Goal: Information Seeking & Learning: Learn about a topic

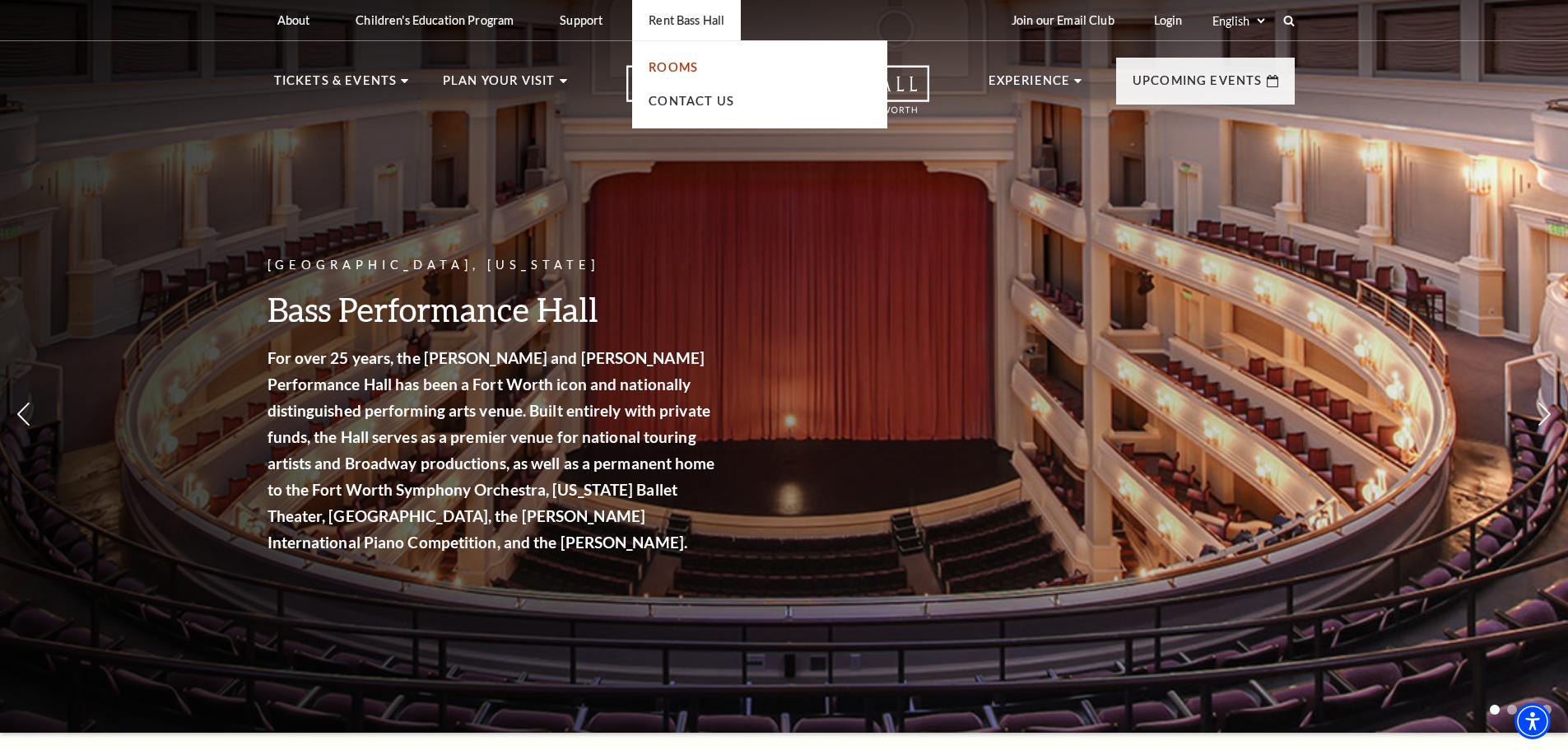
click at [685, 62] on link "Rooms" at bounding box center [674, 67] width 50 height 14
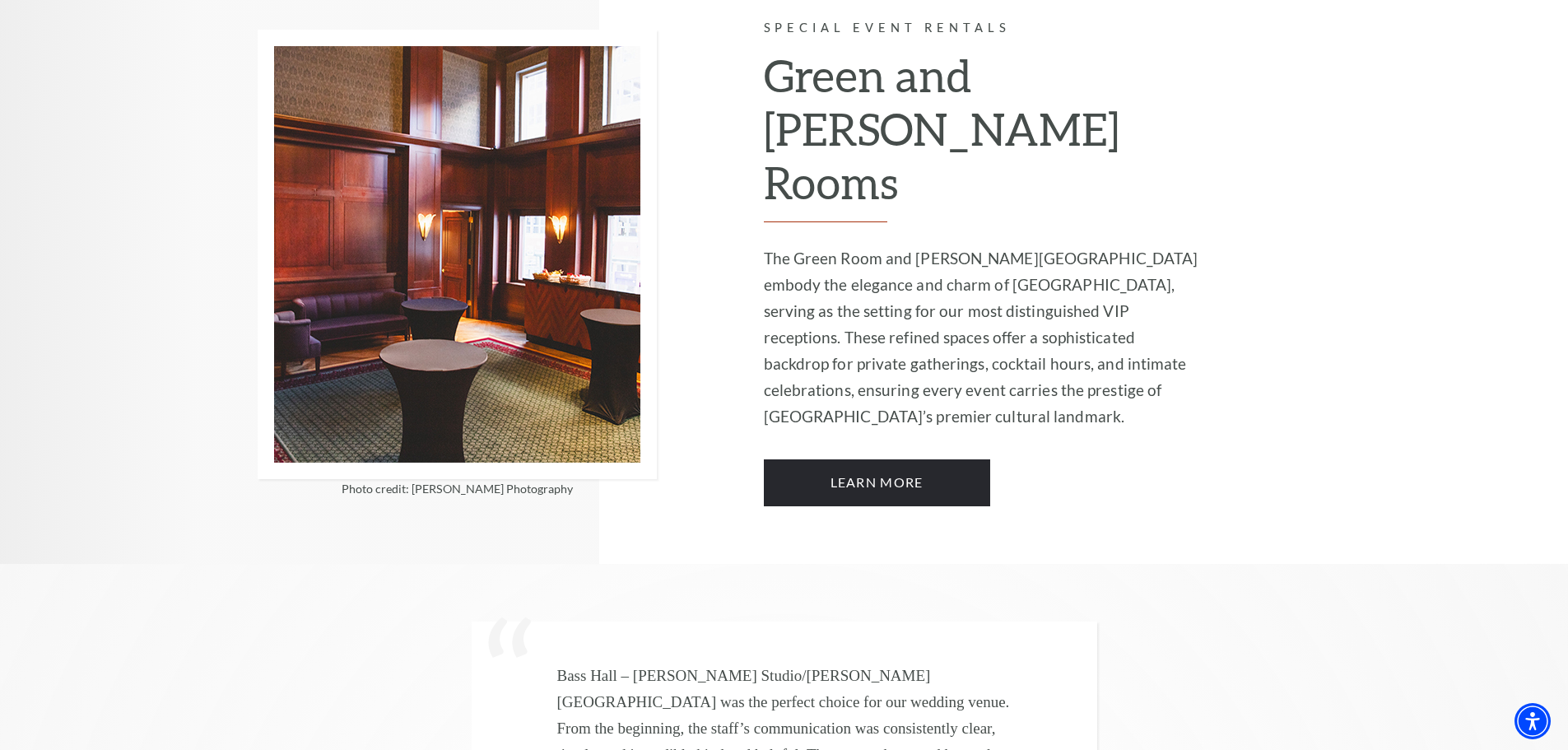
scroll to position [4197, 0]
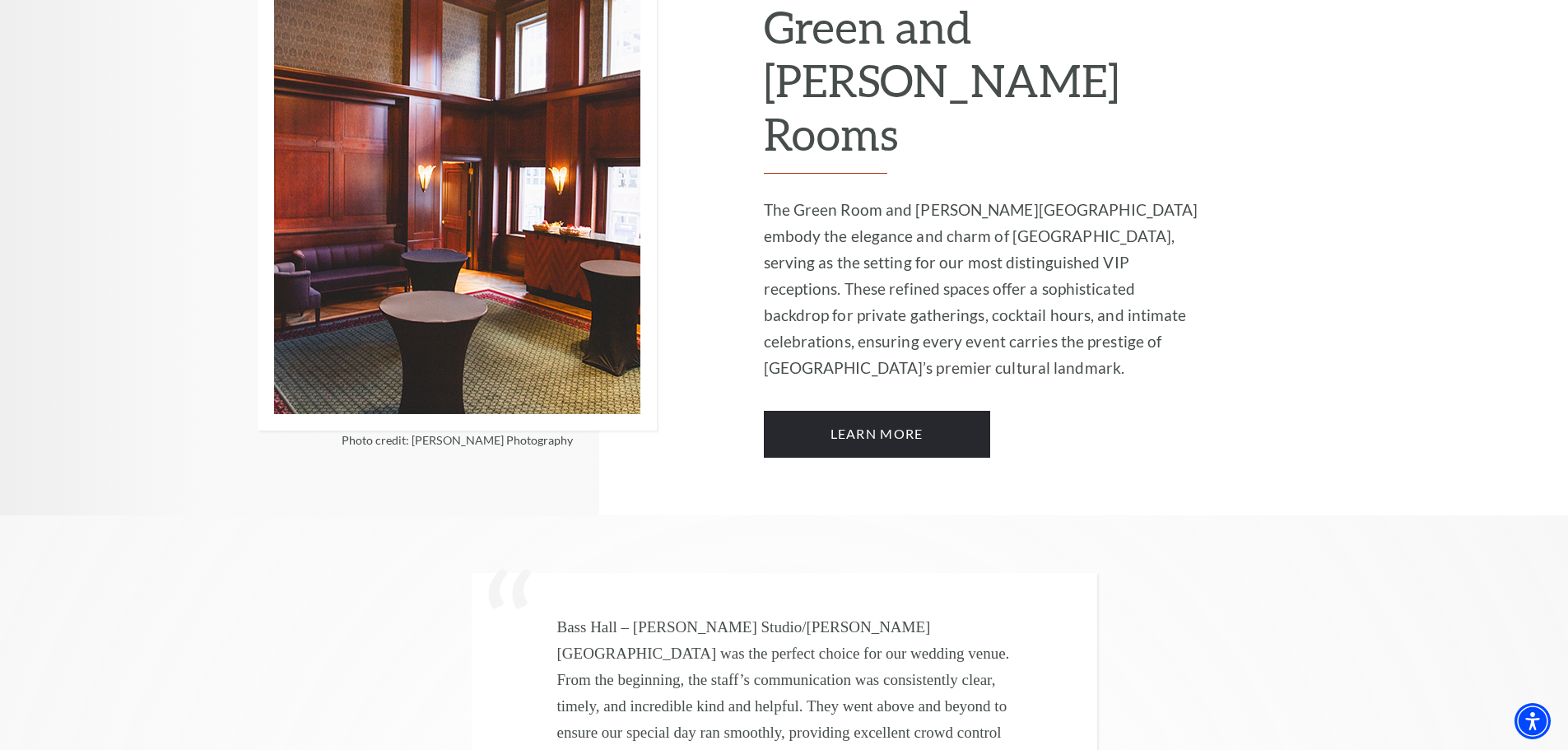
click at [516, 445] on div "Photo credit: Kimberly Lang Photography" at bounding box center [511, 214] width 506 height 604
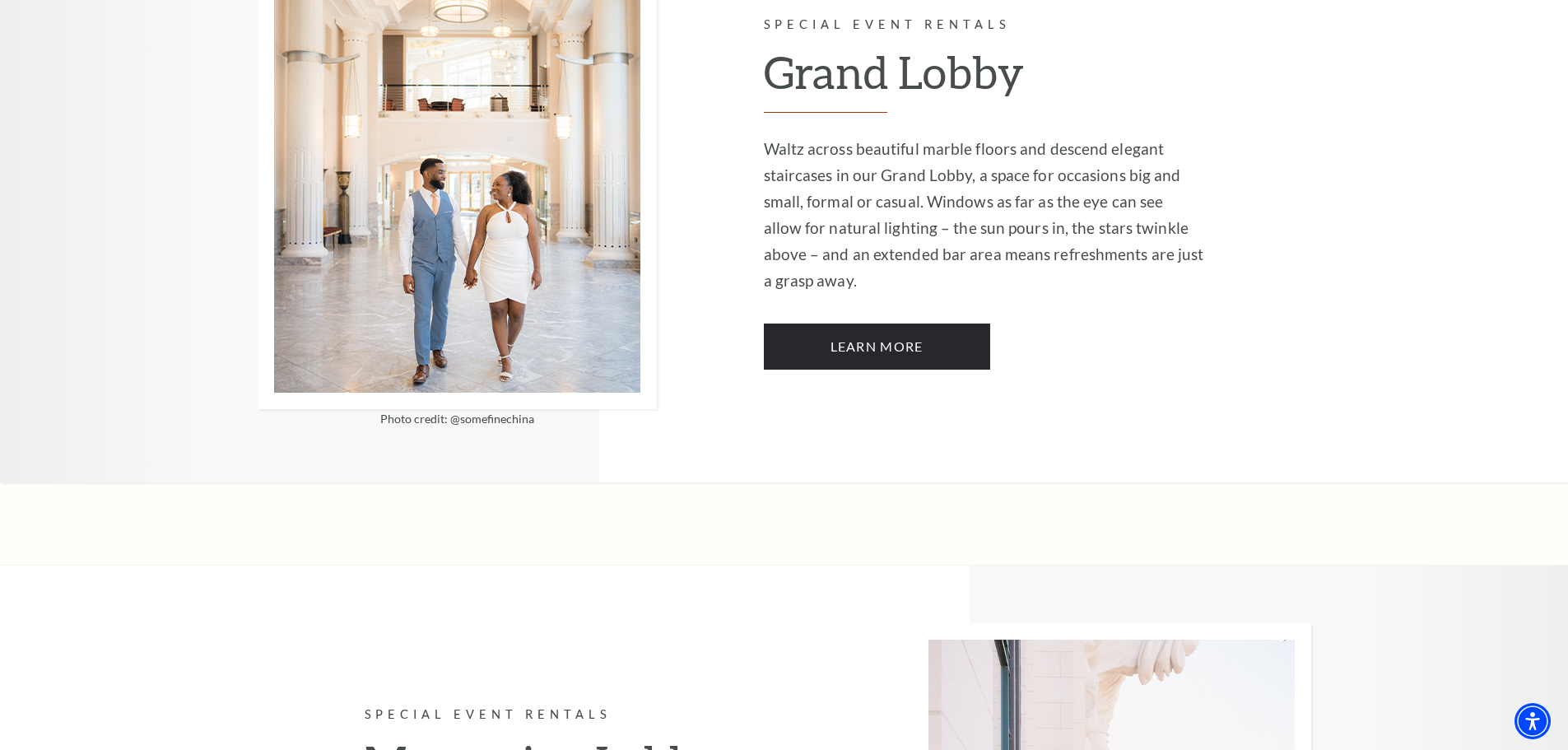
scroll to position [2716, 0]
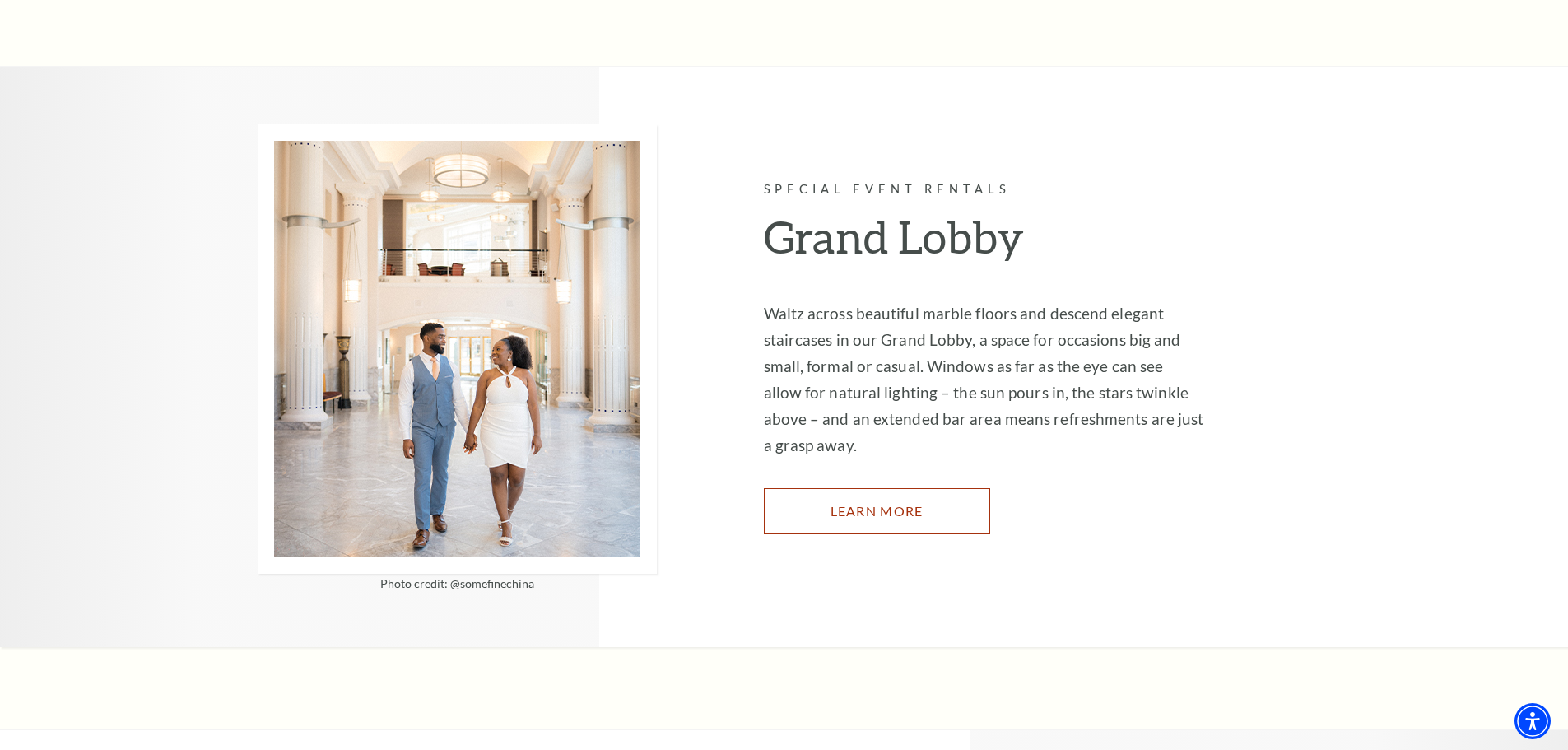
click at [854, 488] on link "Learn More" at bounding box center [876, 511] width 226 height 46
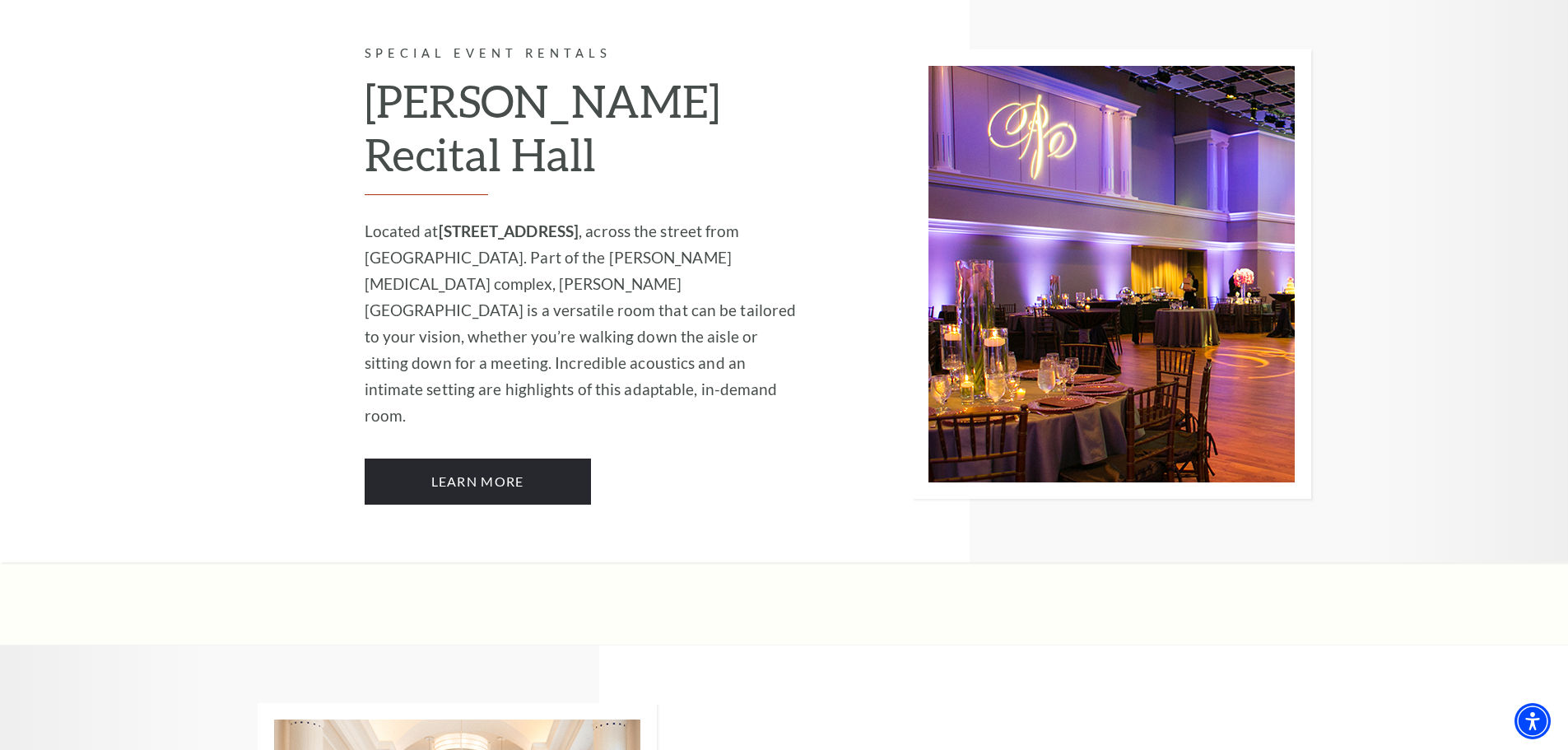
scroll to position [2055, 0]
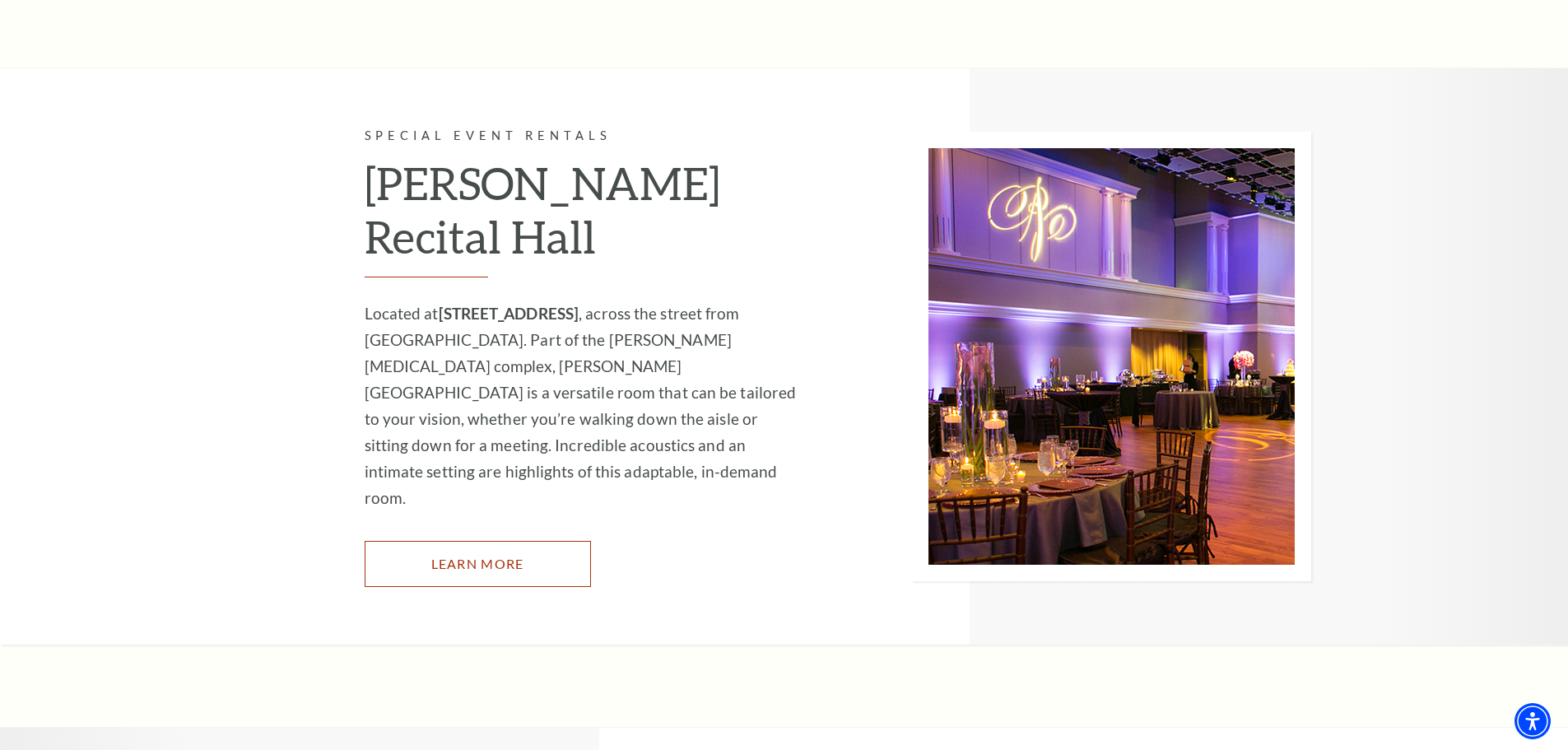
click at [465, 541] on link "Learn More" at bounding box center [478, 564] width 226 height 46
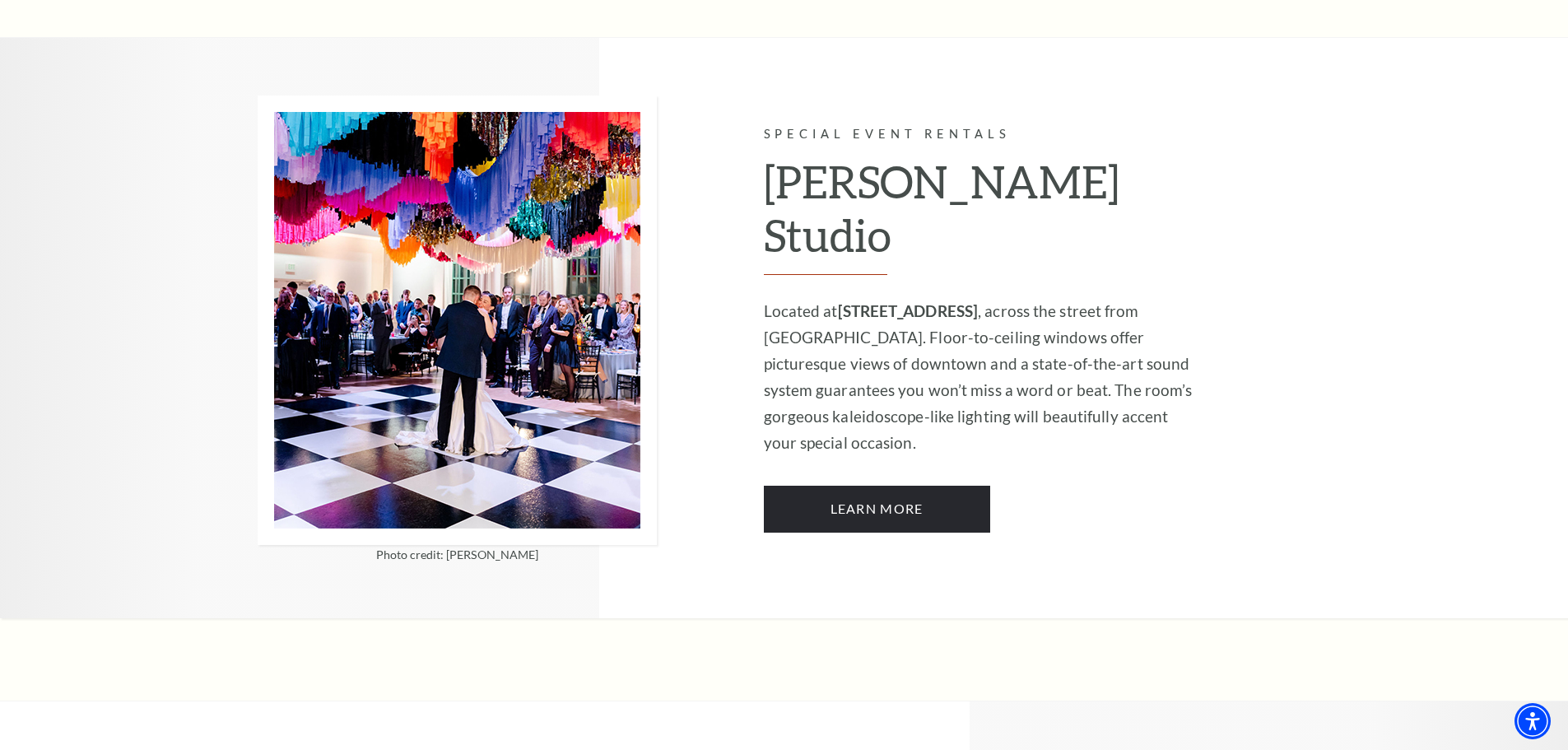
scroll to position [1394, 0]
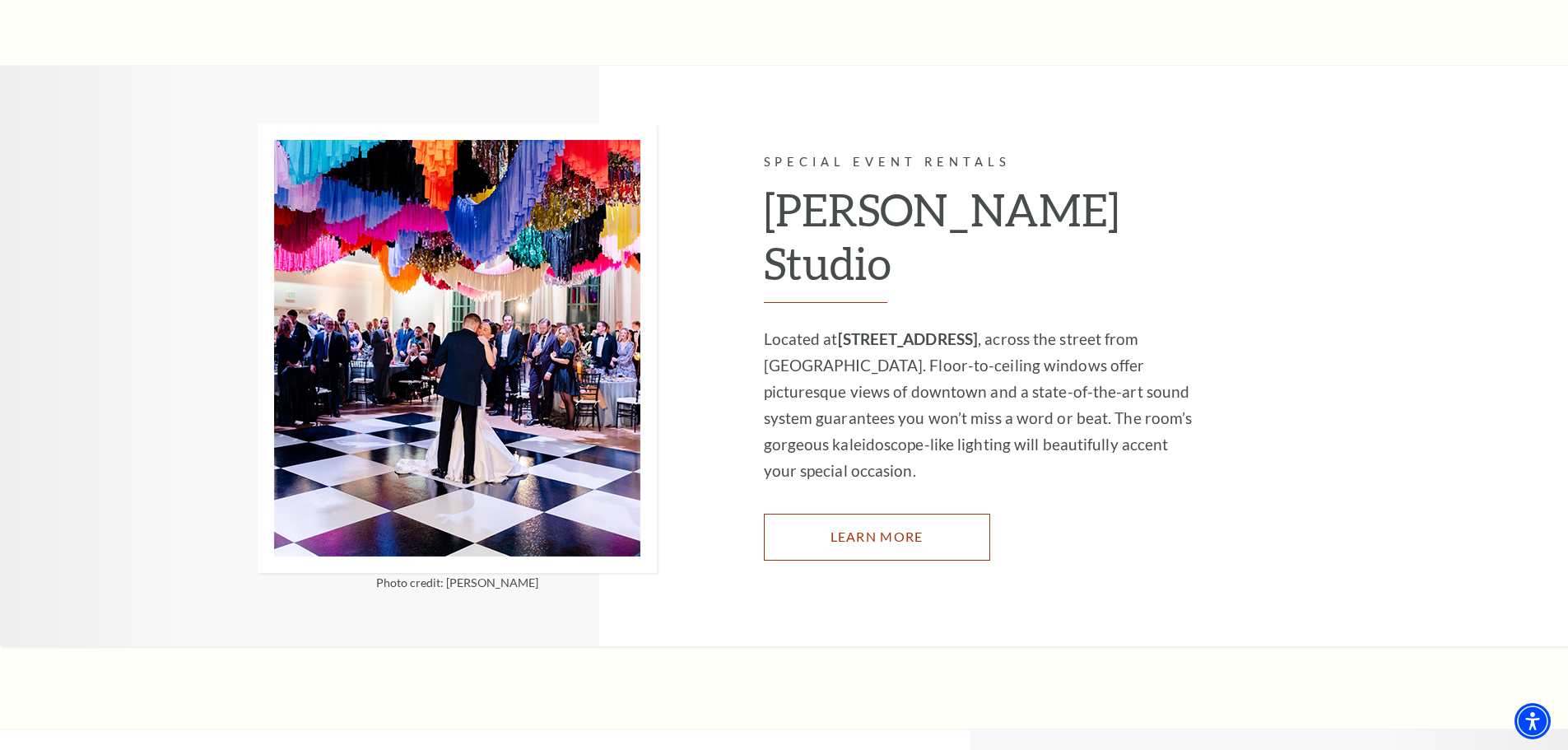
click at [872, 514] on link "Learn More" at bounding box center [876, 537] width 226 height 46
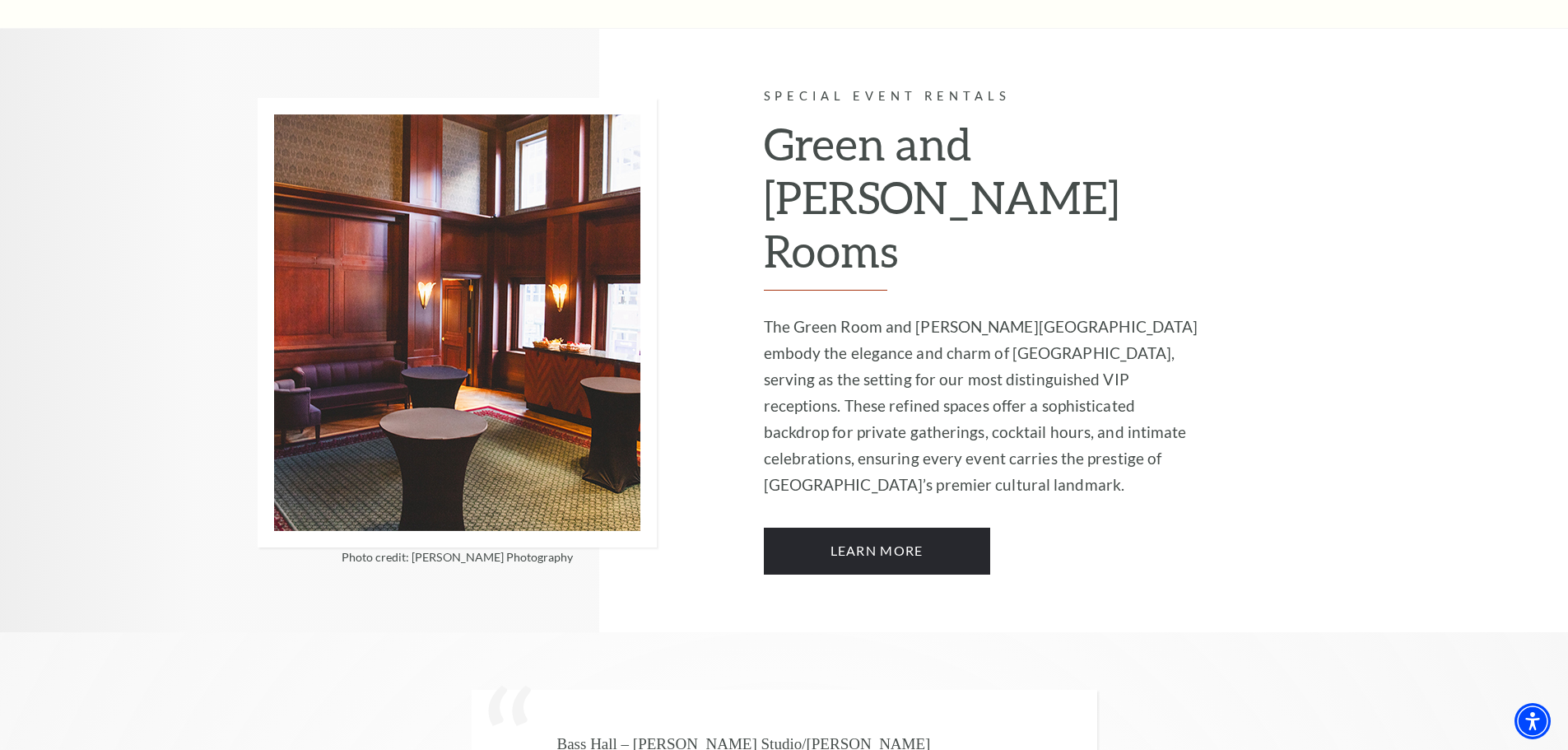
scroll to position [4108, 0]
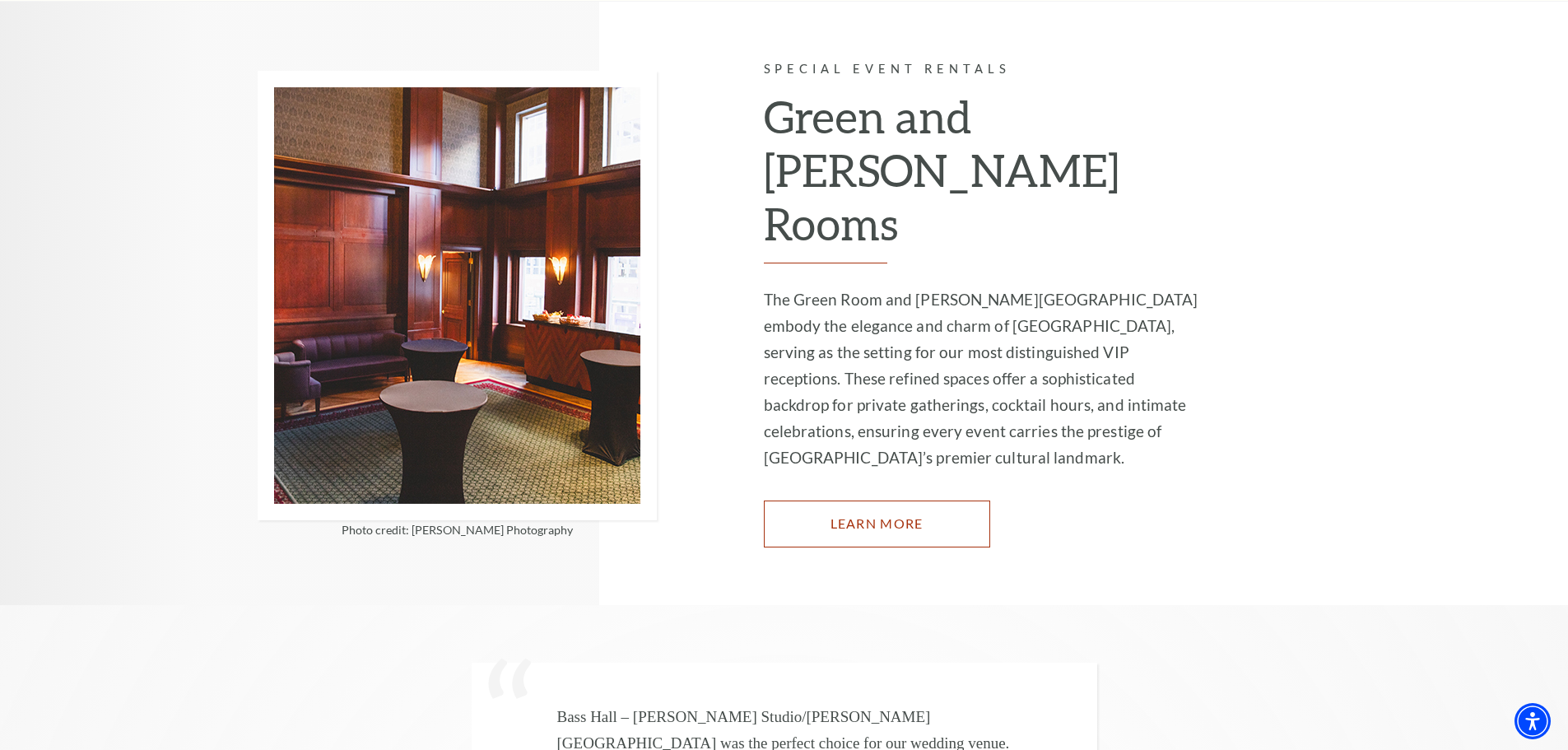
click at [863, 501] on link "Learn More" at bounding box center [876, 524] width 226 height 46
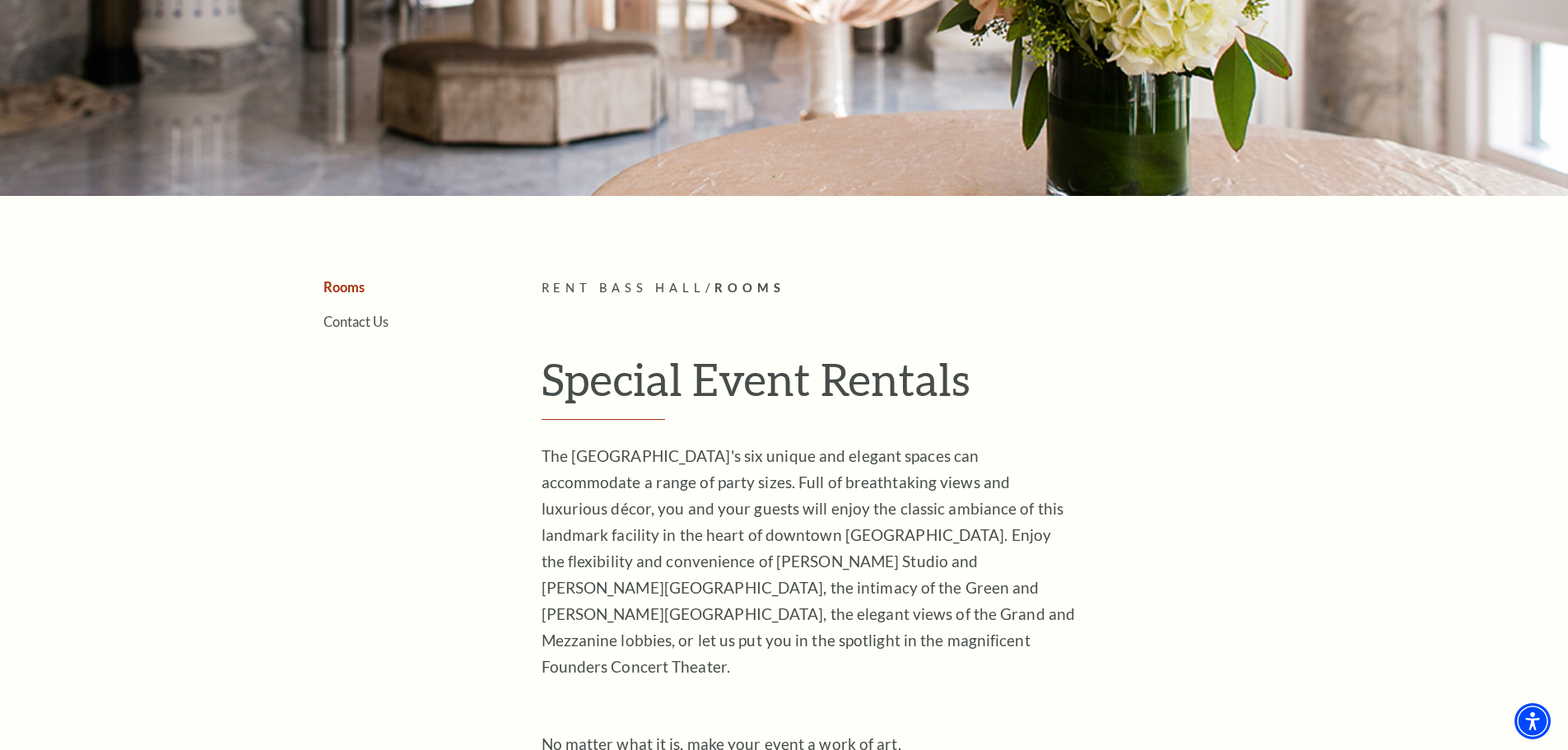
scroll to position [0, 0]
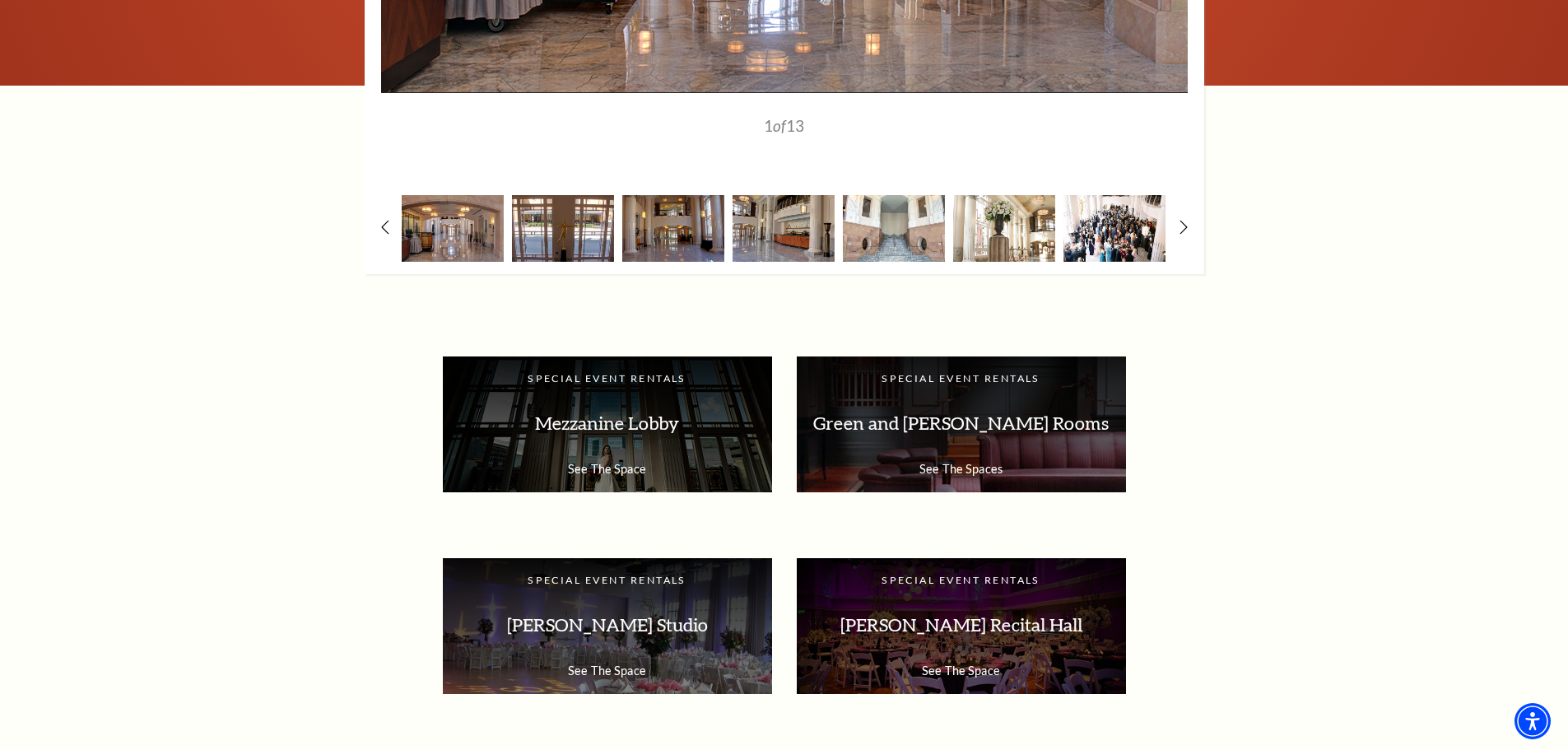
scroll to position [1728, 0]
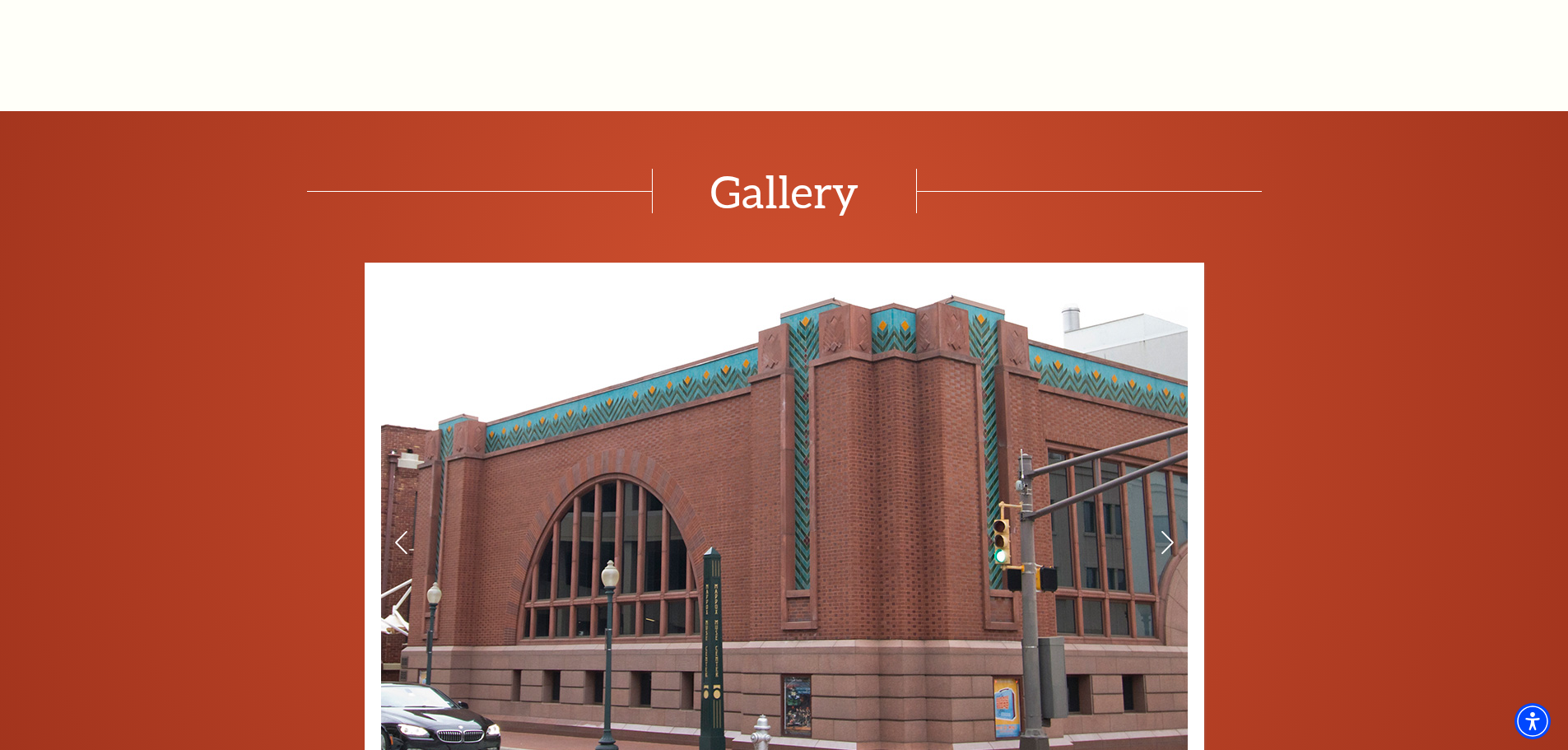
scroll to position [1999, 0]
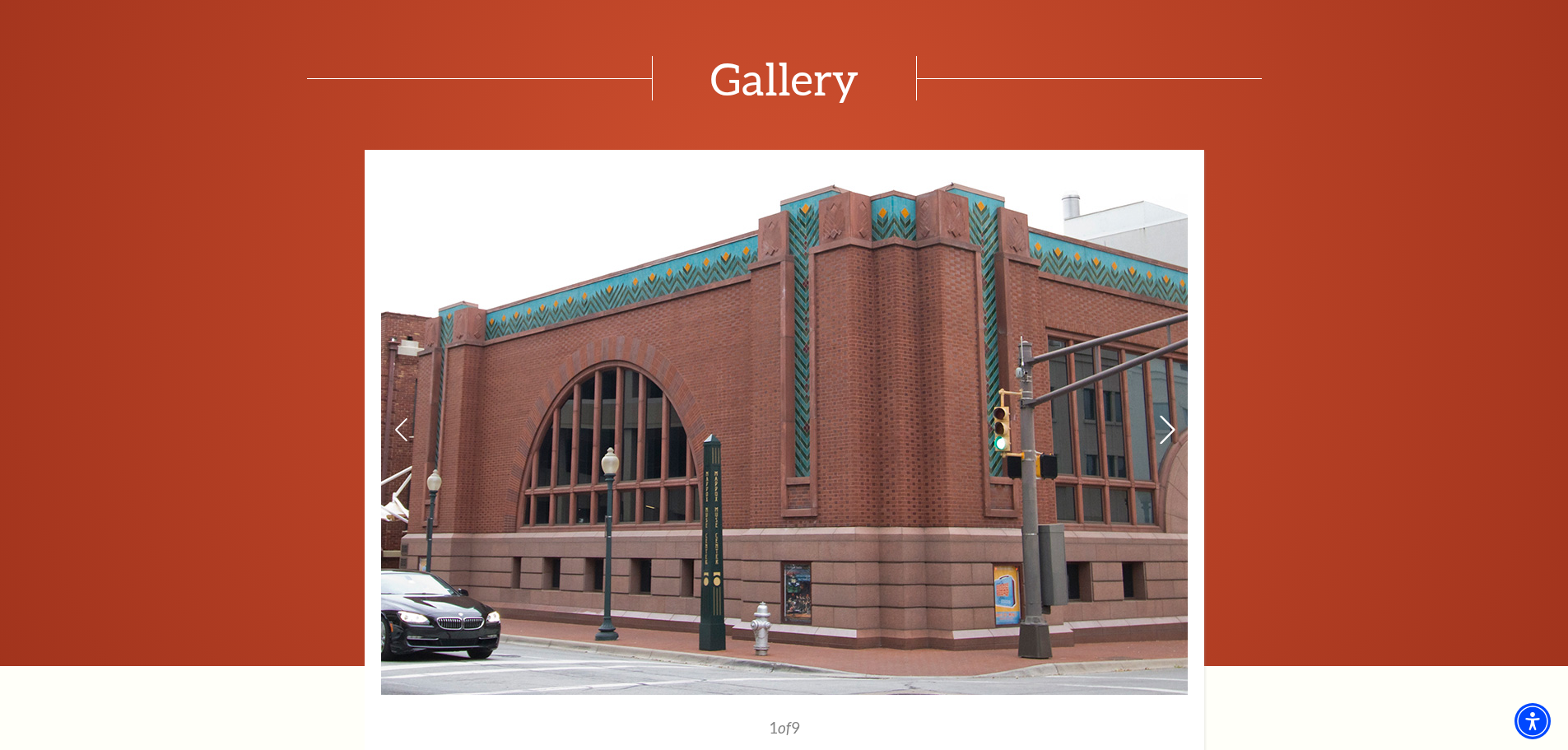
click at [1169, 426] on icon at bounding box center [1167, 430] width 17 height 28
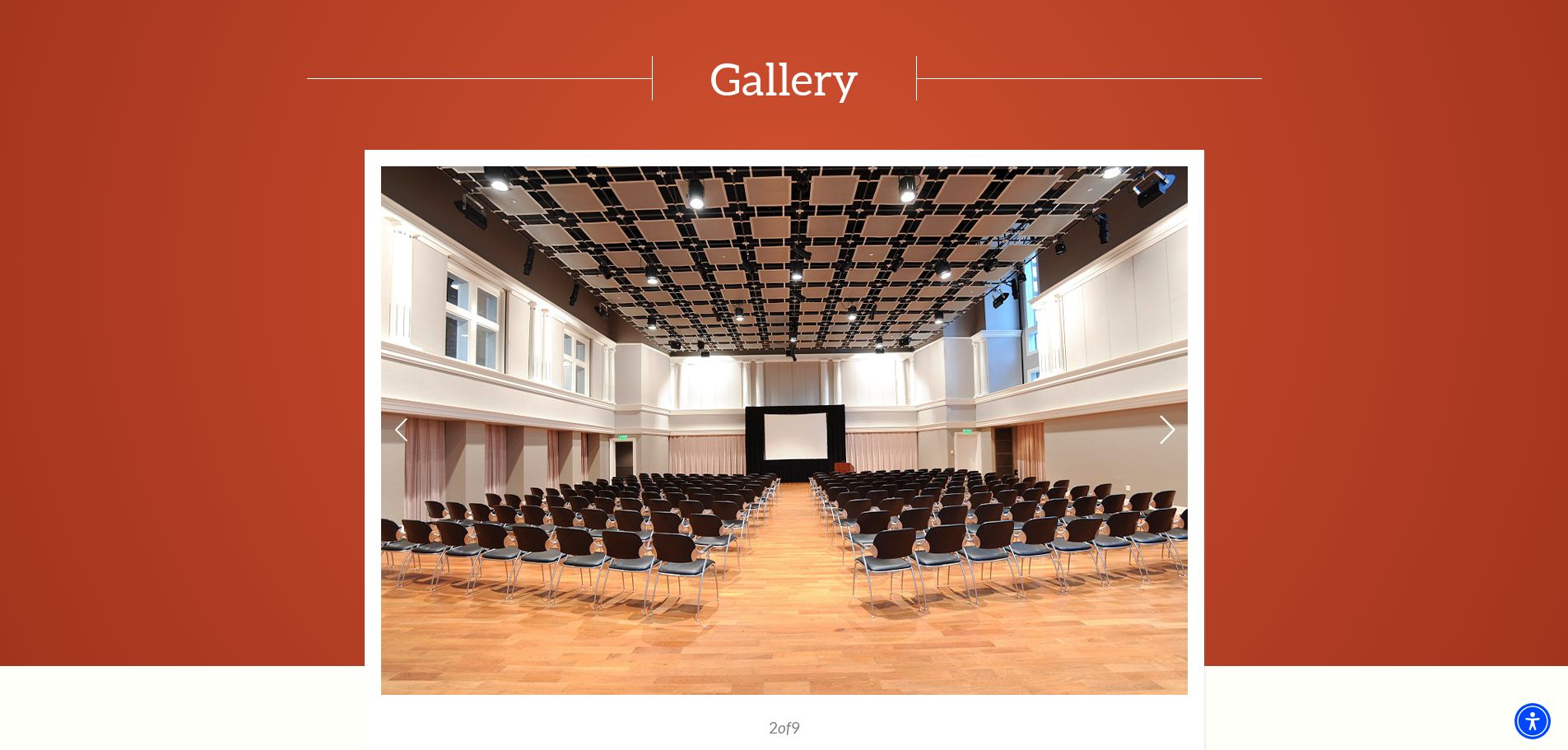
click at [1169, 426] on icon at bounding box center [1167, 430] width 17 height 28
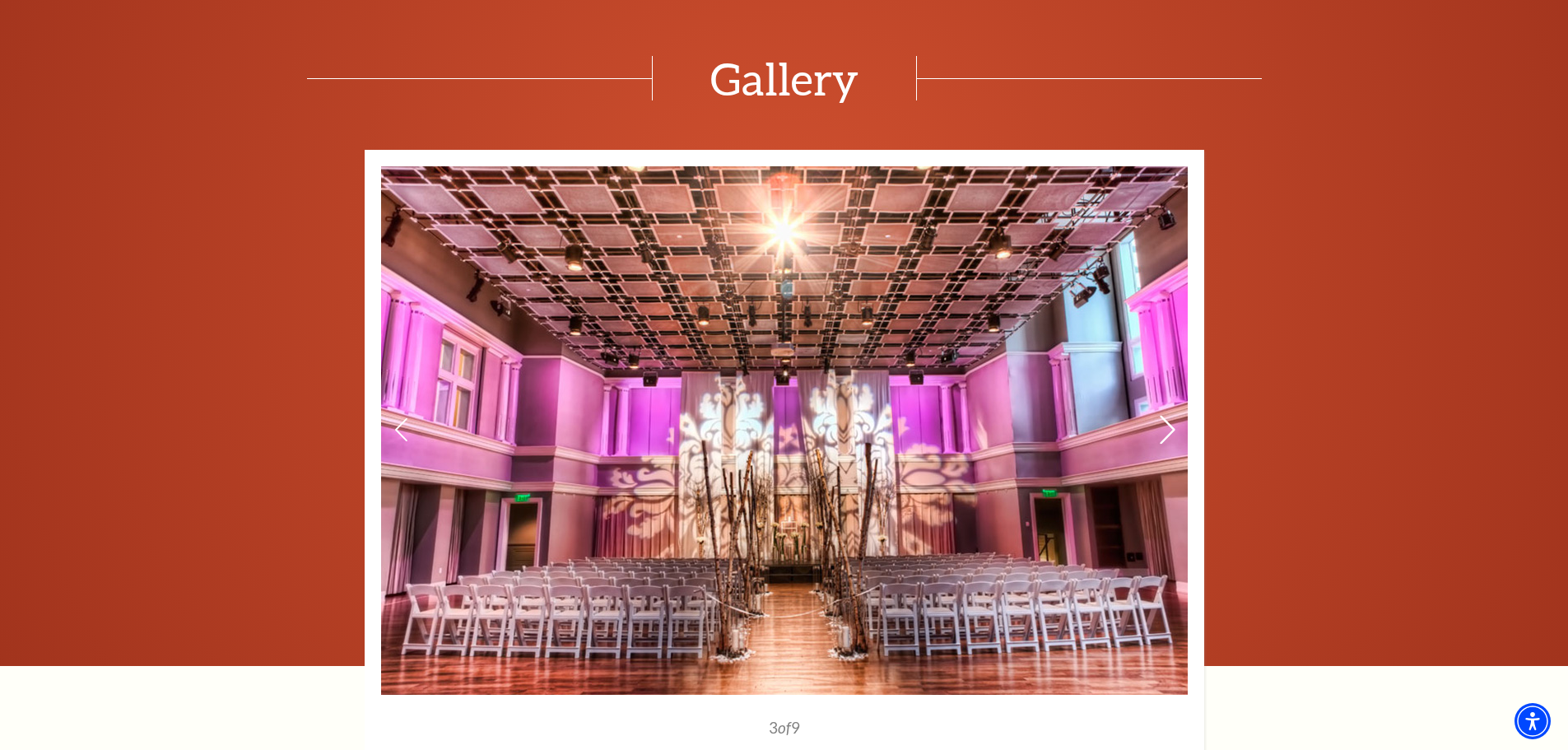
click at [1169, 426] on icon at bounding box center [1167, 430] width 17 height 28
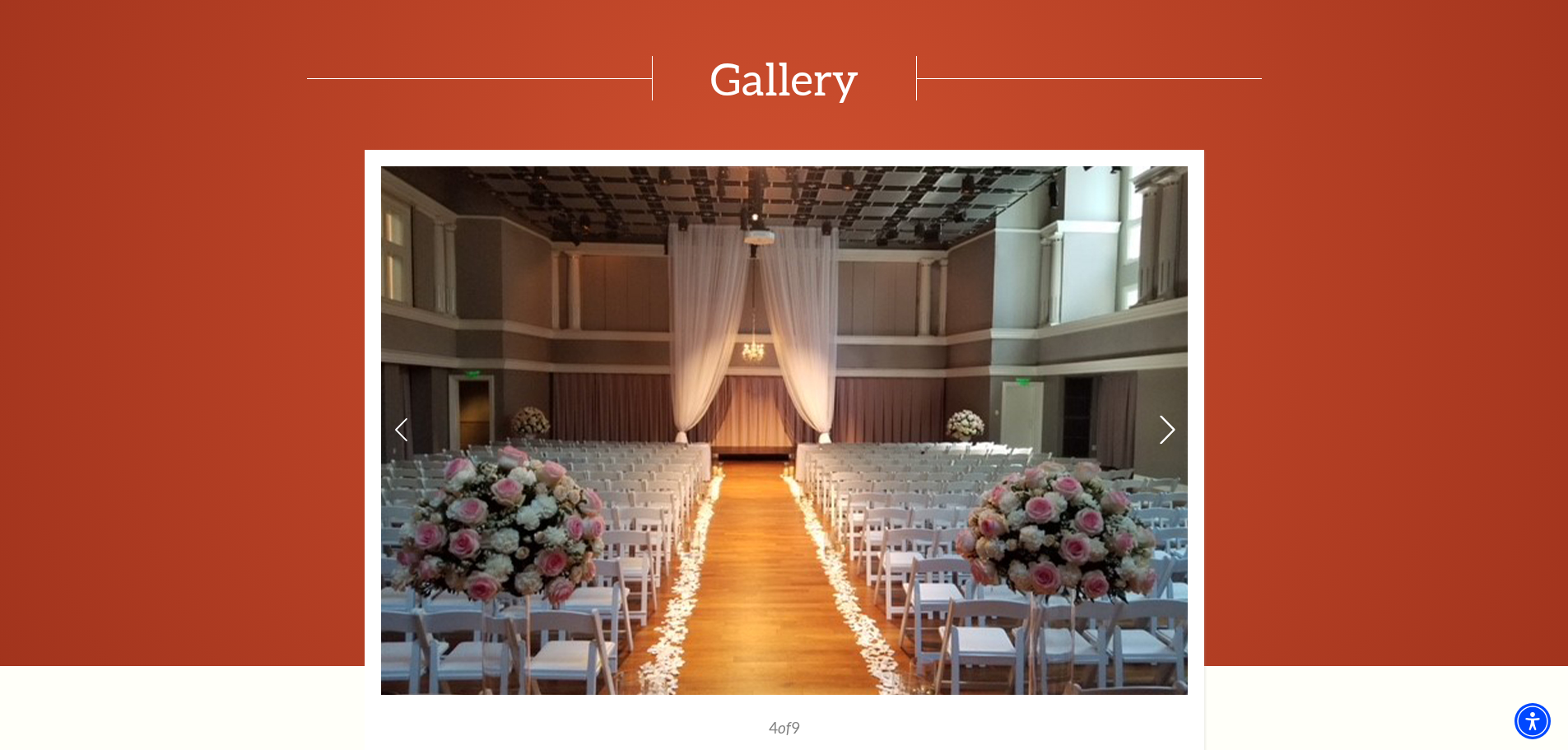
click at [1169, 426] on icon at bounding box center [1167, 430] width 17 height 28
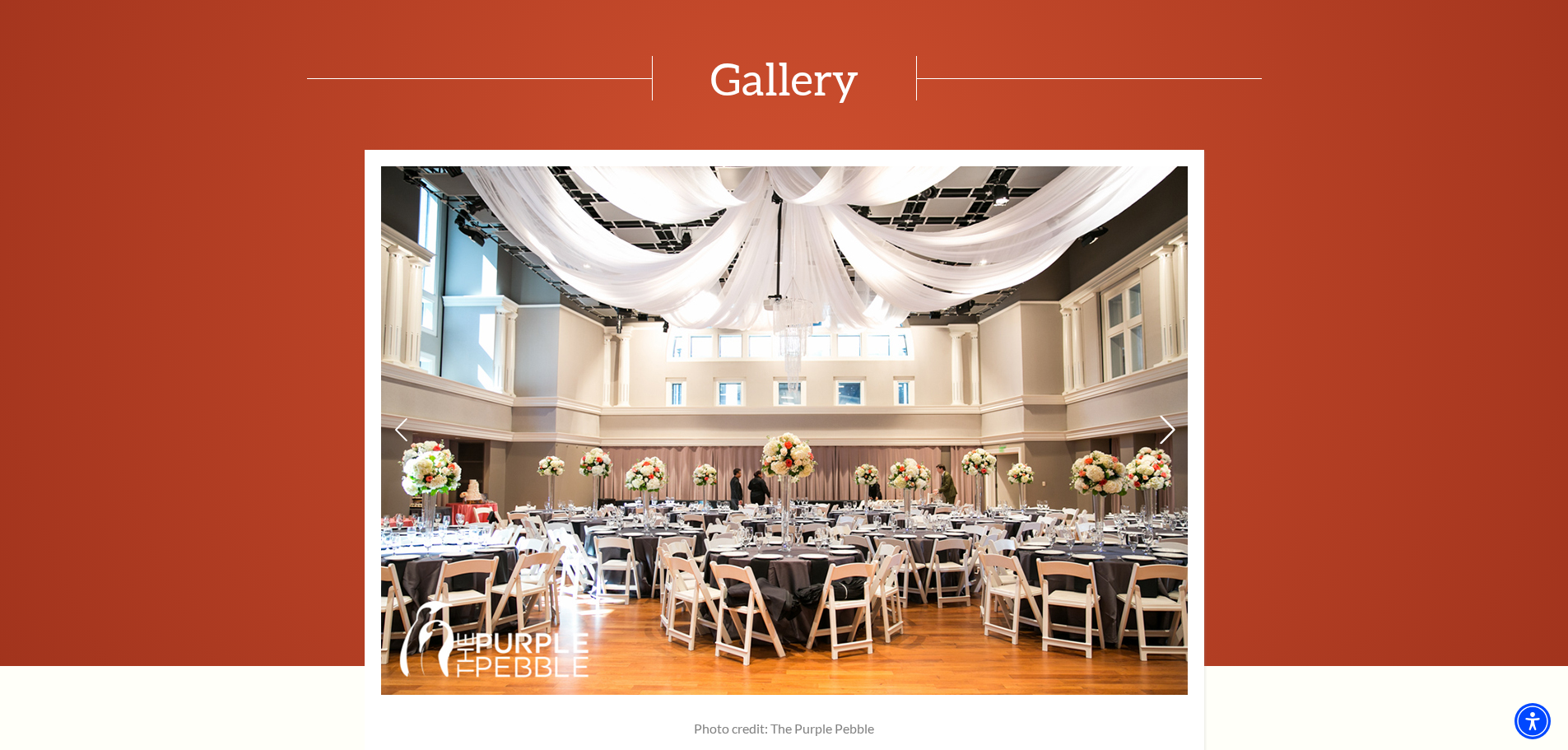
click at [1169, 426] on icon at bounding box center [1167, 430] width 17 height 28
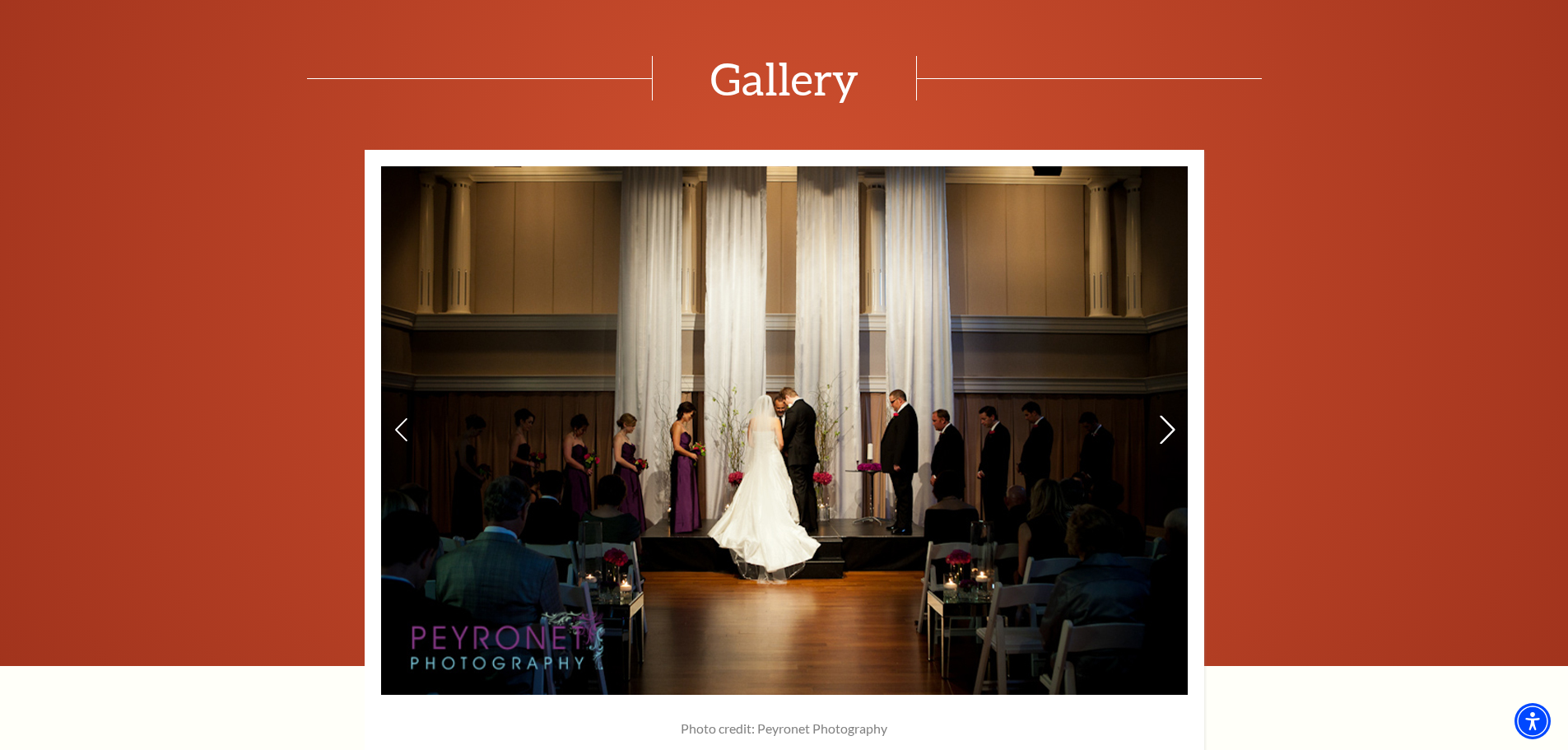
click at [1169, 426] on icon at bounding box center [1167, 430] width 17 height 28
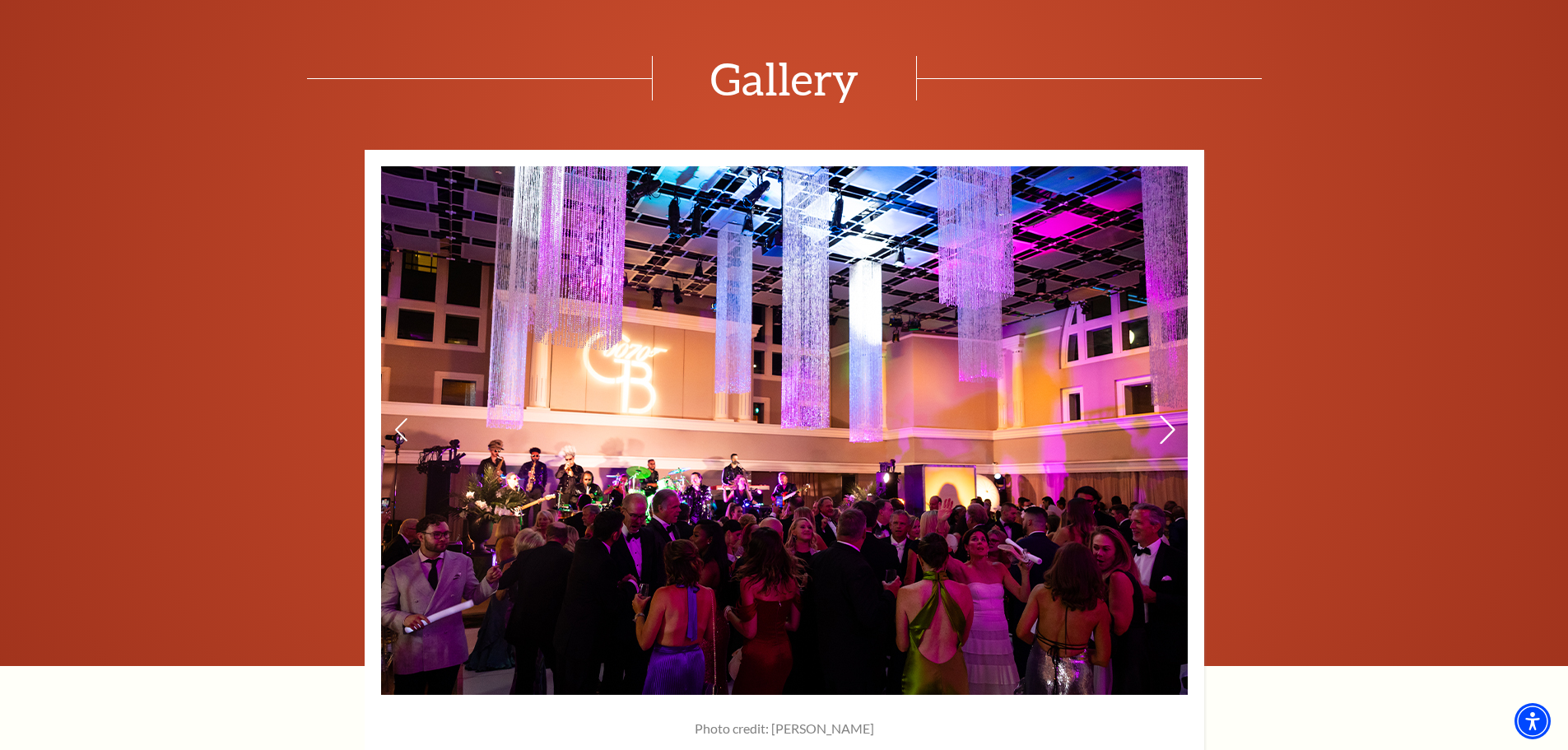
click at [1169, 426] on icon at bounding box center [1167, 430] width 17 height 28
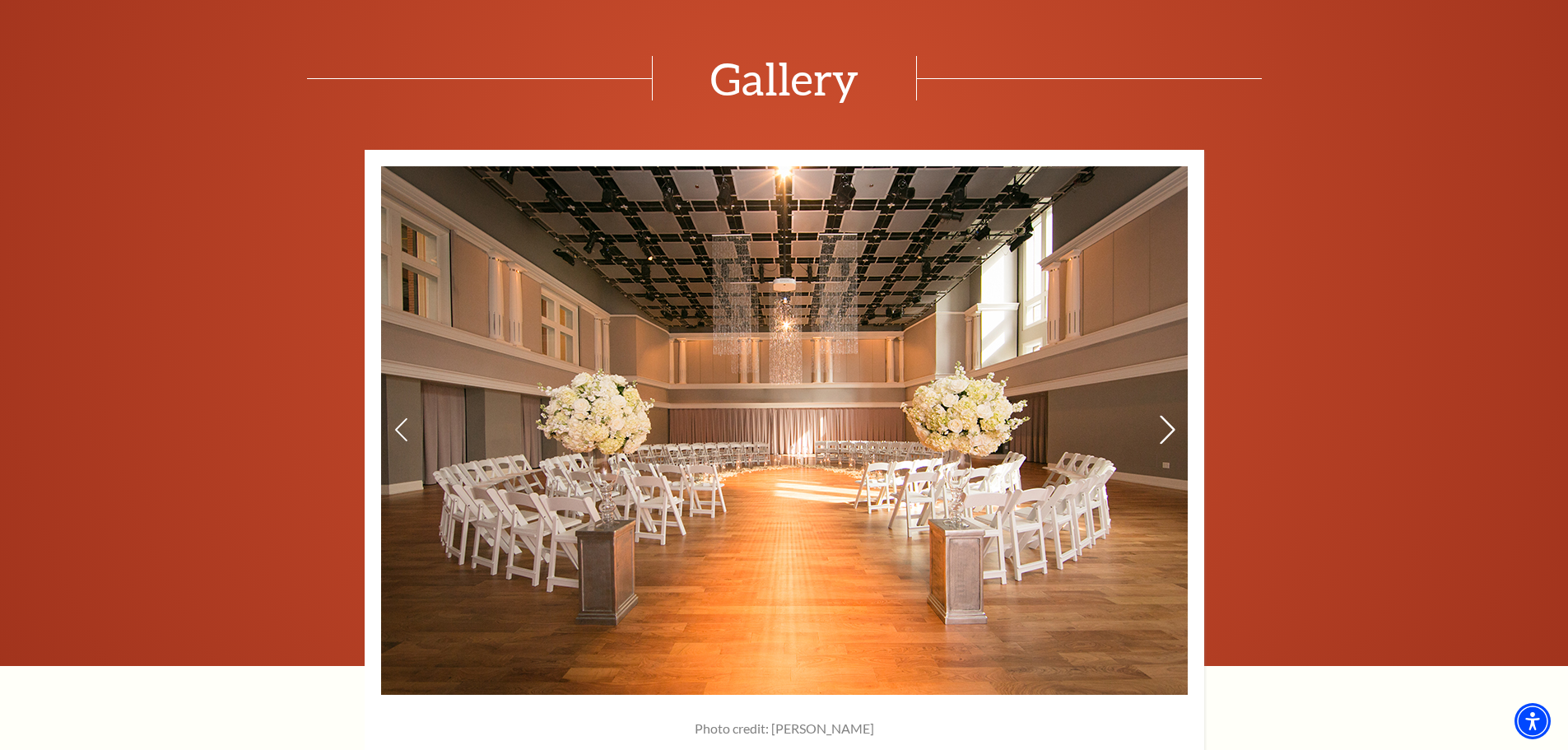
click at [1169, 426] on icon at bounding box center [1167, 430] width 17 height 28
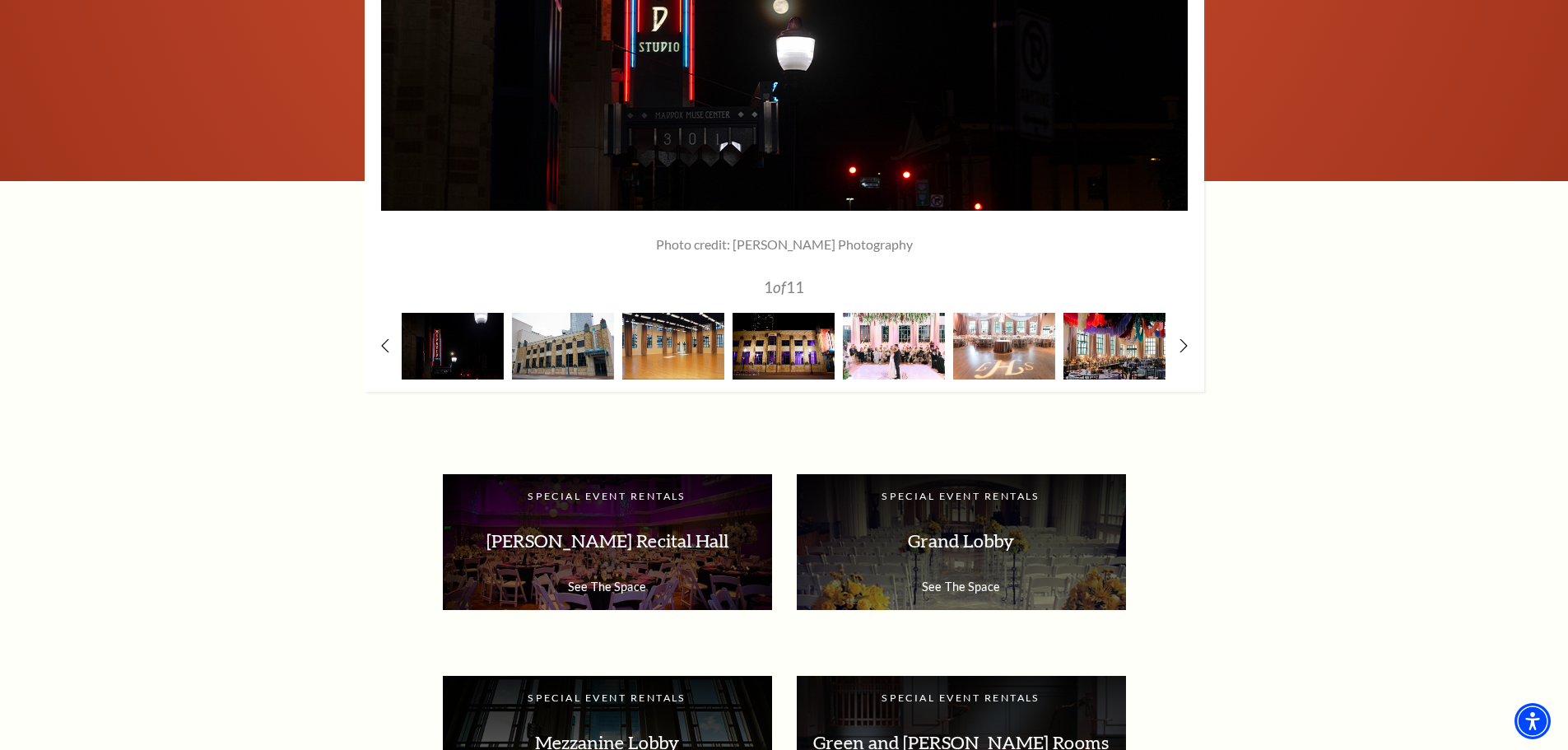
scroll to position [2293, 0]
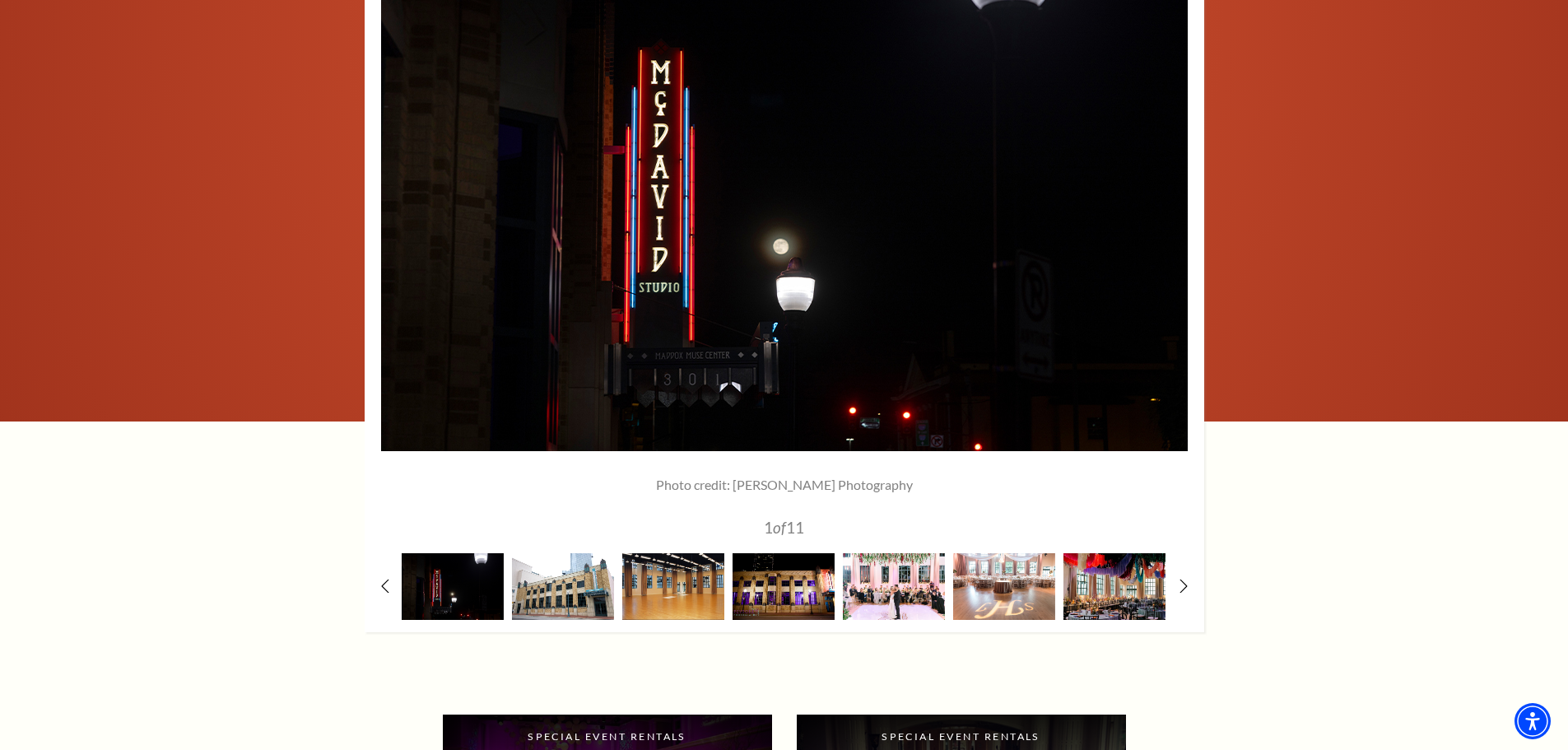
click at [548, 577] on img at bounding box center [563, 586] width 102 height 67
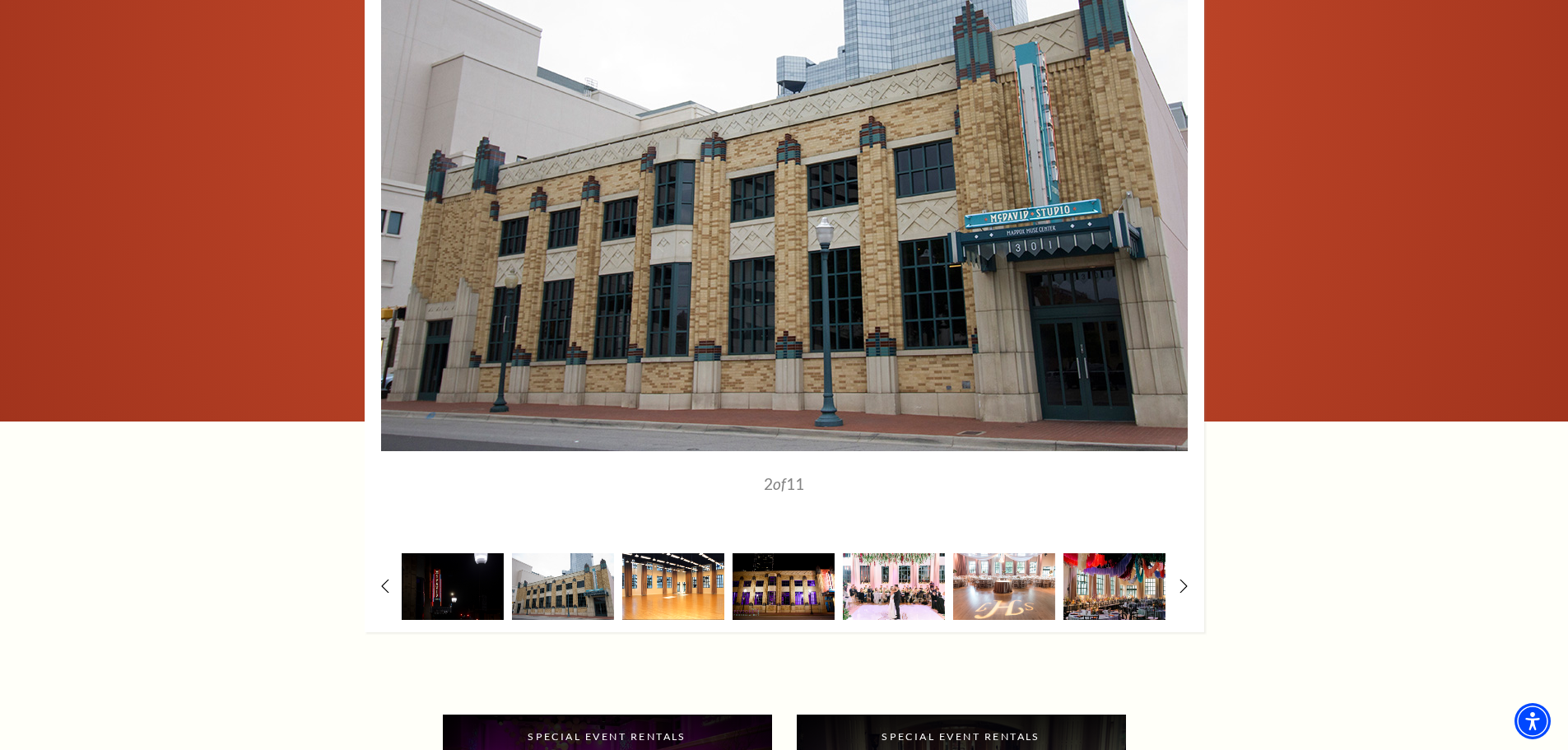
click at [672, 594] on img at bounding box center [673, 586] width 102 height 67
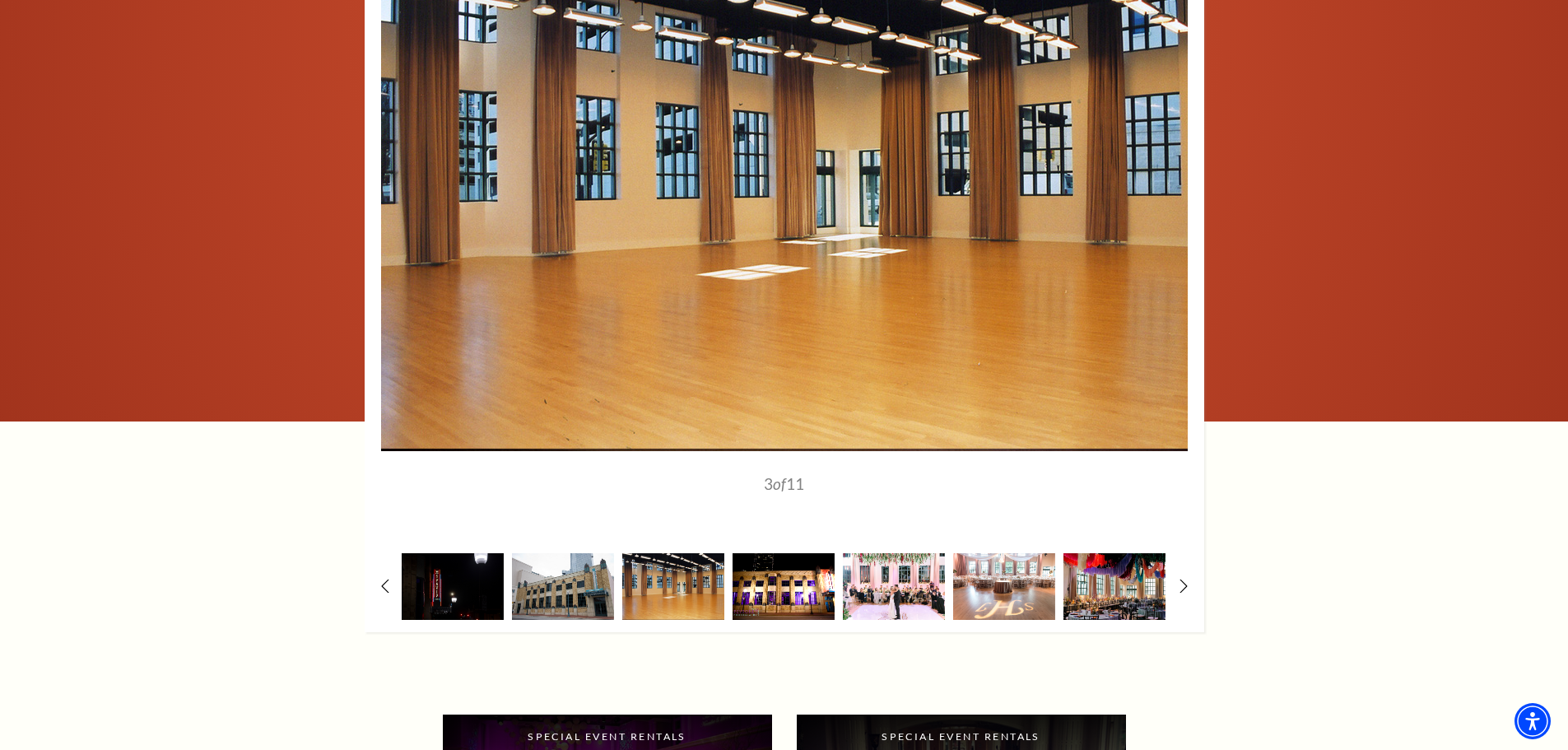
click at [804, 596] on img at bounding box center [783, 586] width 102 height 67
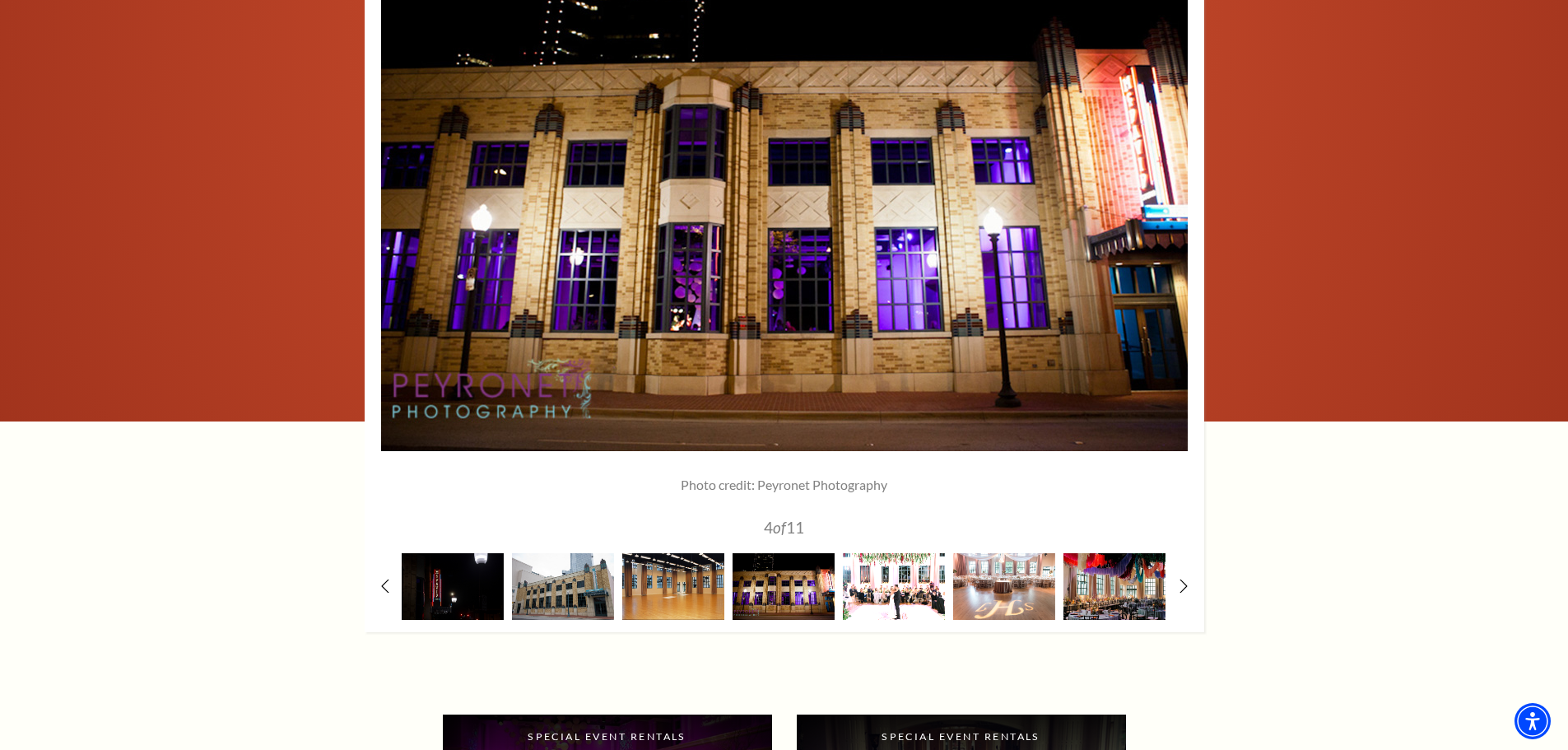
click at [887, 594] on img at bounding box center [893, 586] width 102 height 67
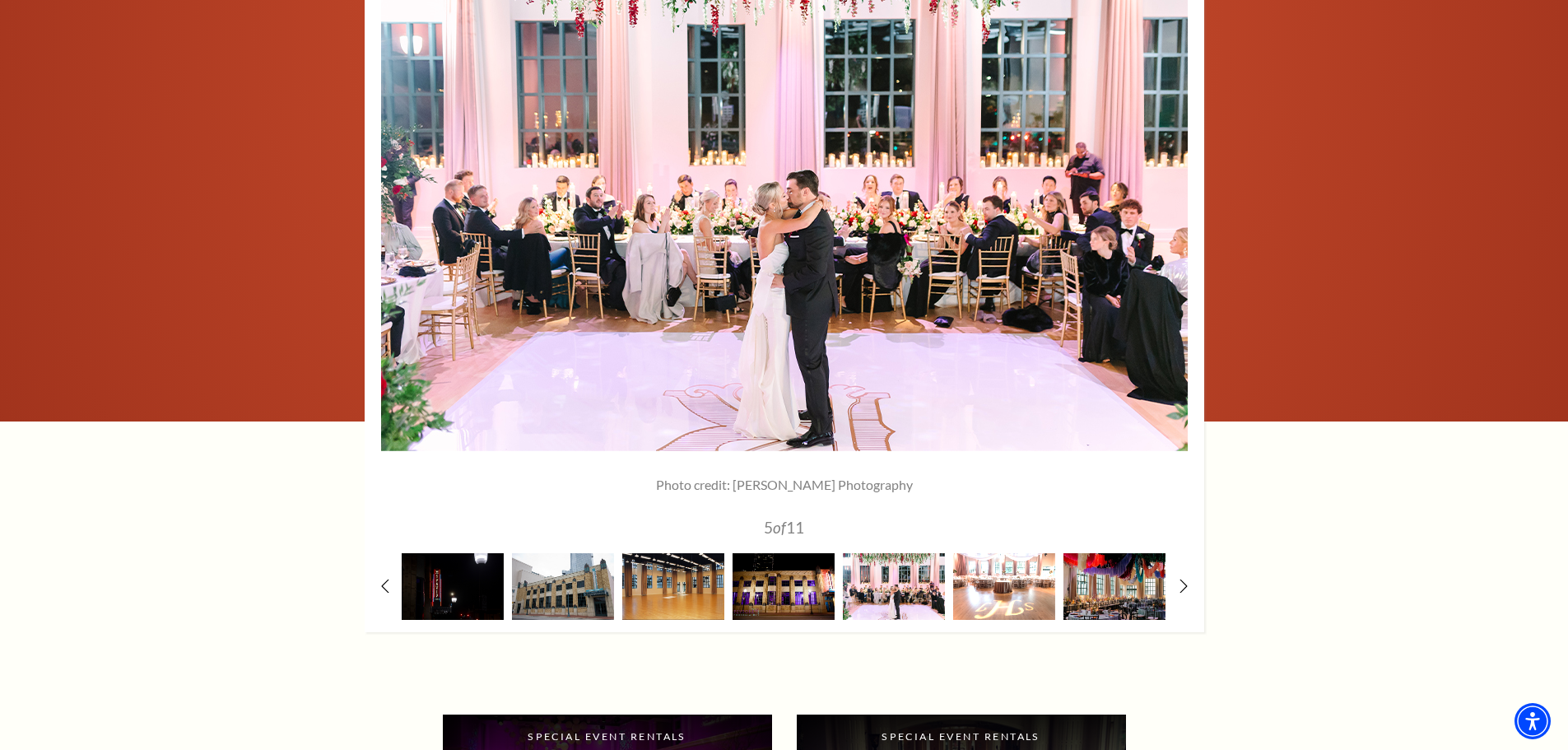
click at [1008, 589] on img at bounding box center [1004, 586] width 102 height 67
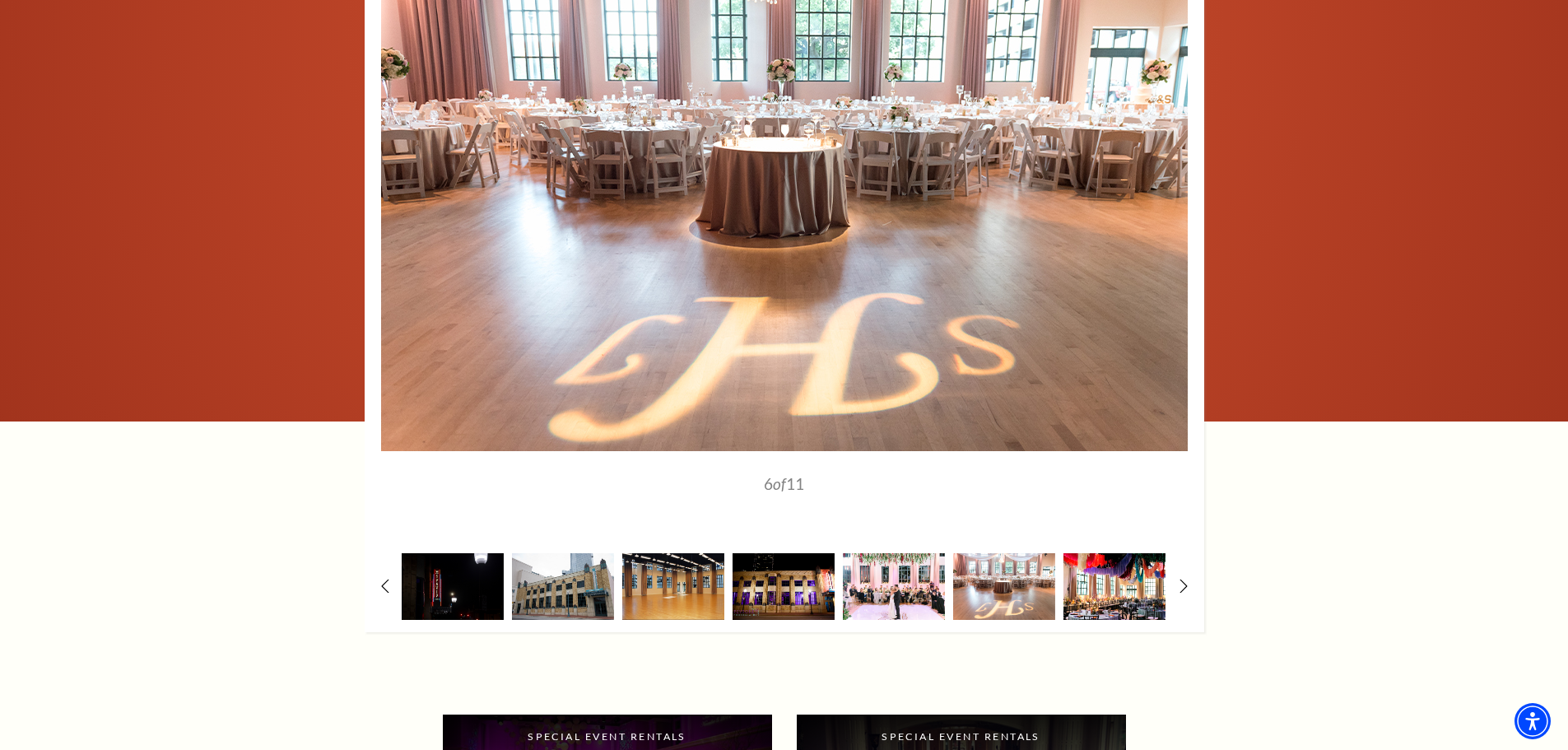
click at [1144, 585] on img at bounding box center [1114, 586] width 102 height 67
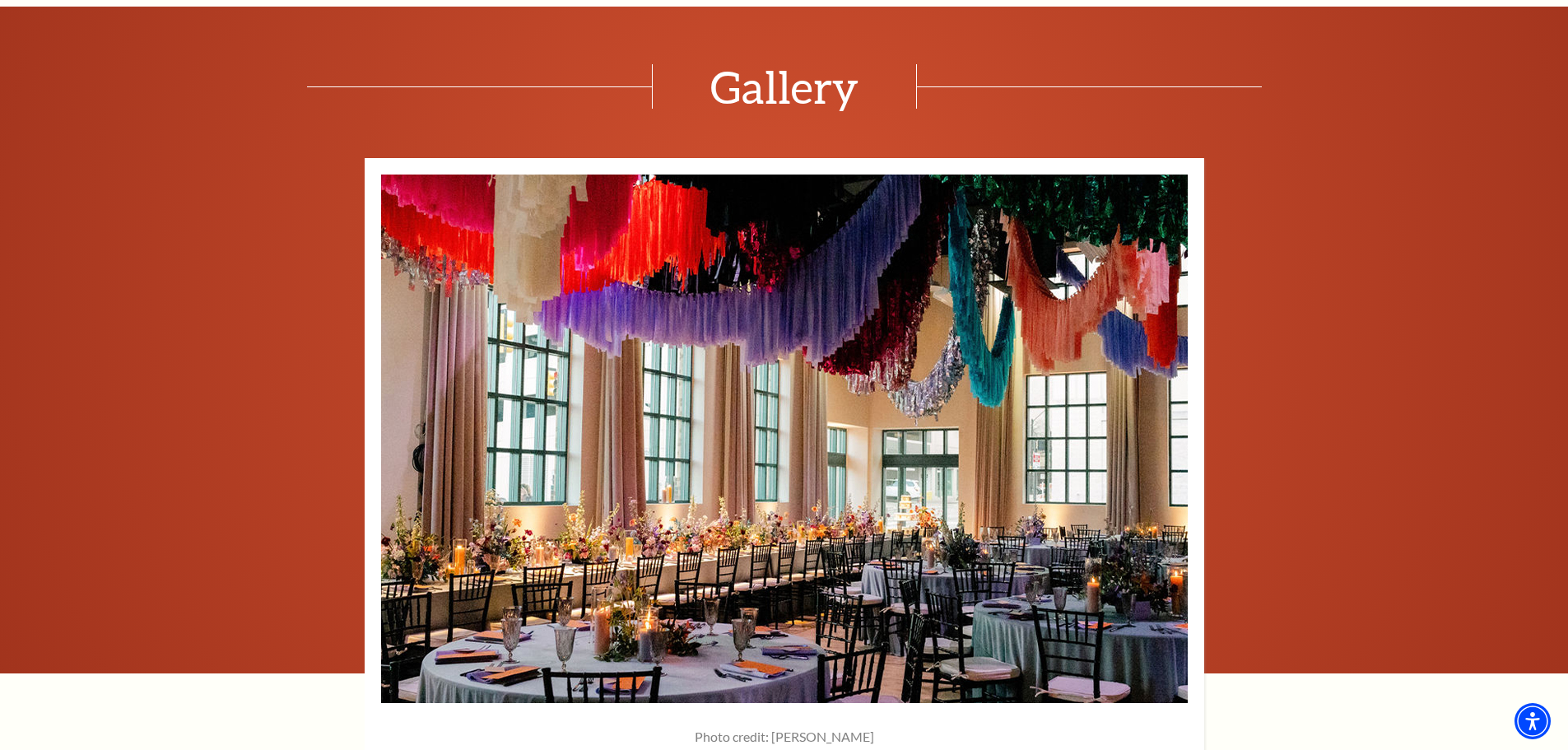
scroll to position [2129, 0]
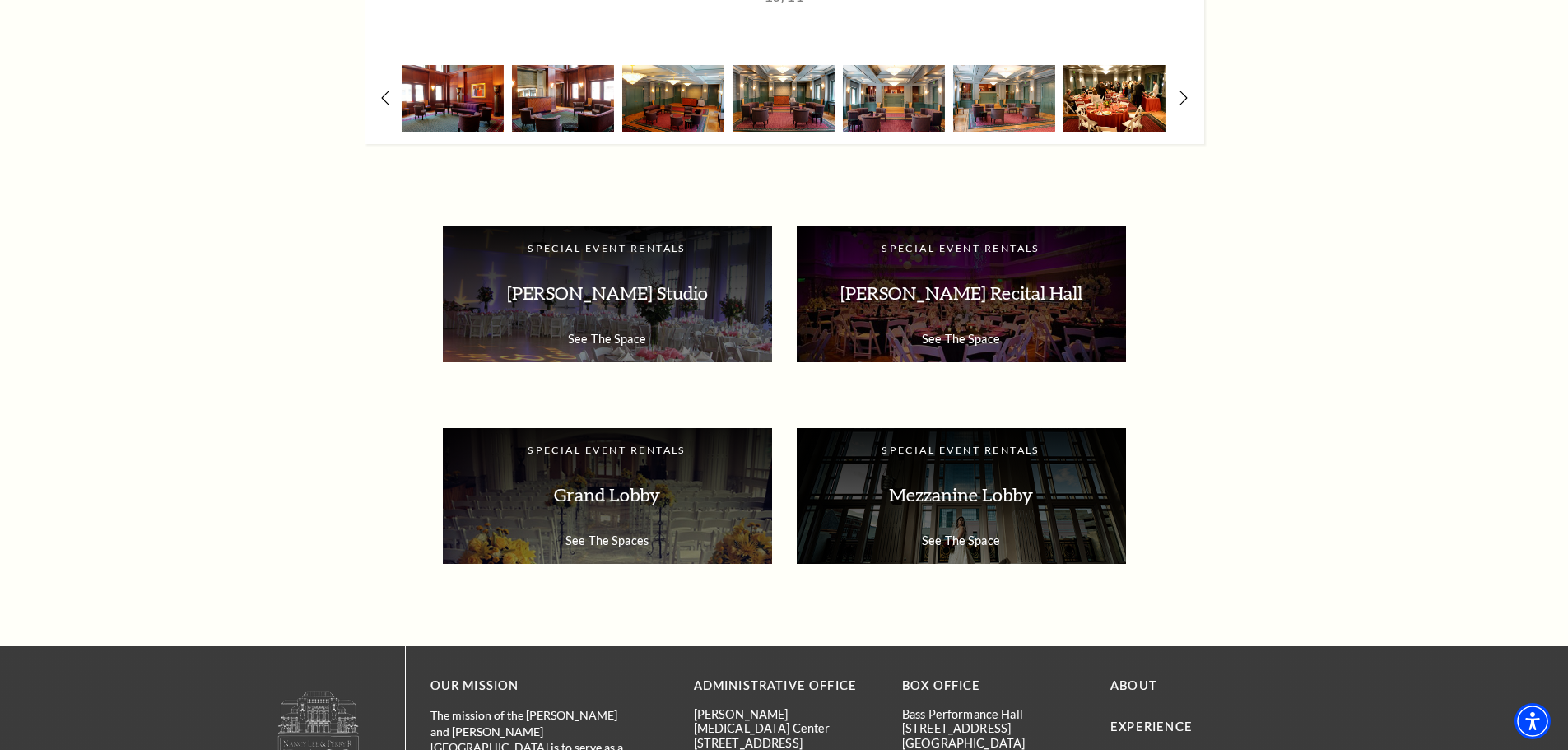
scroll to position [2304, 0]
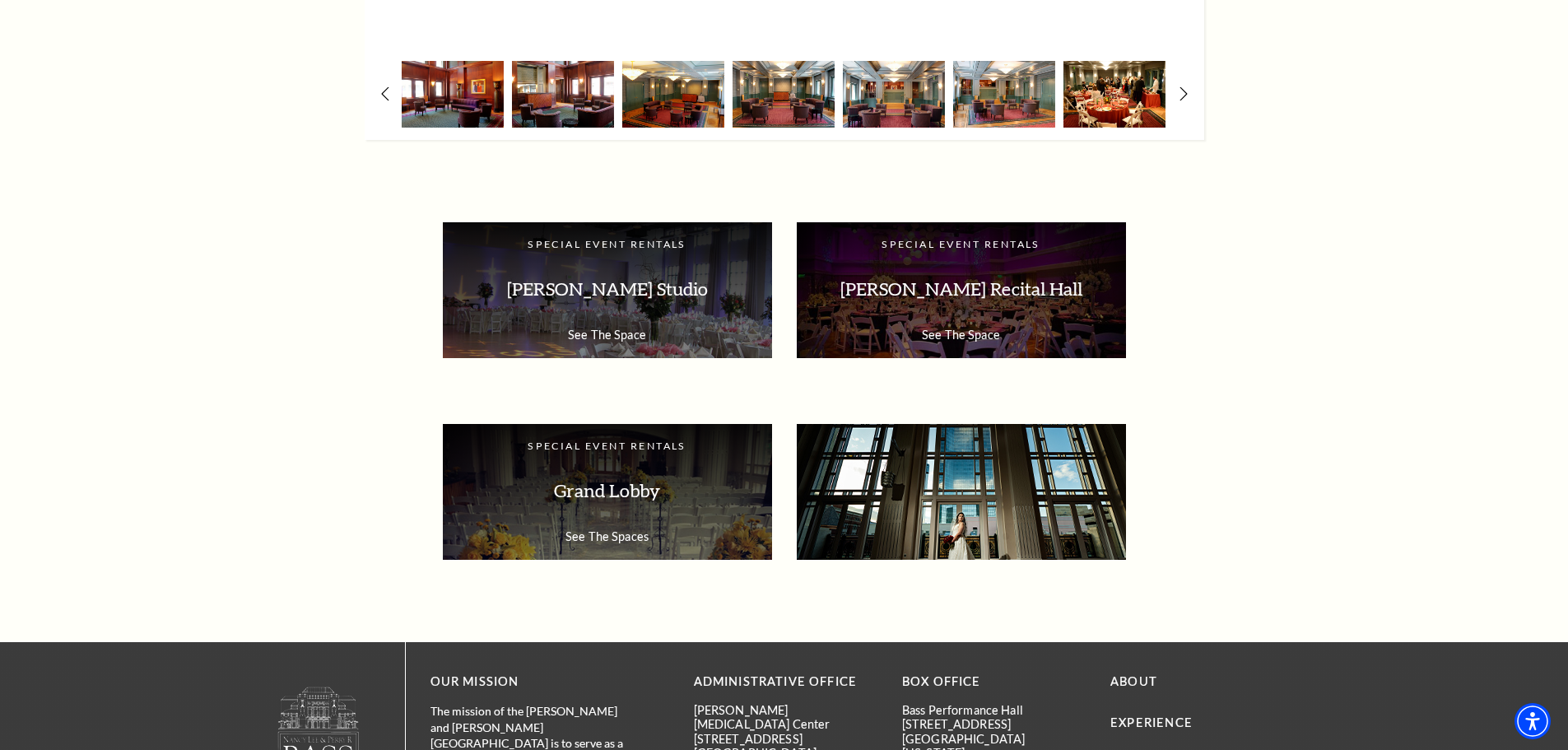
click at [986, 470] on p "Mezzanine Lobby" at bounding box center [962, 491] width 297 height 51
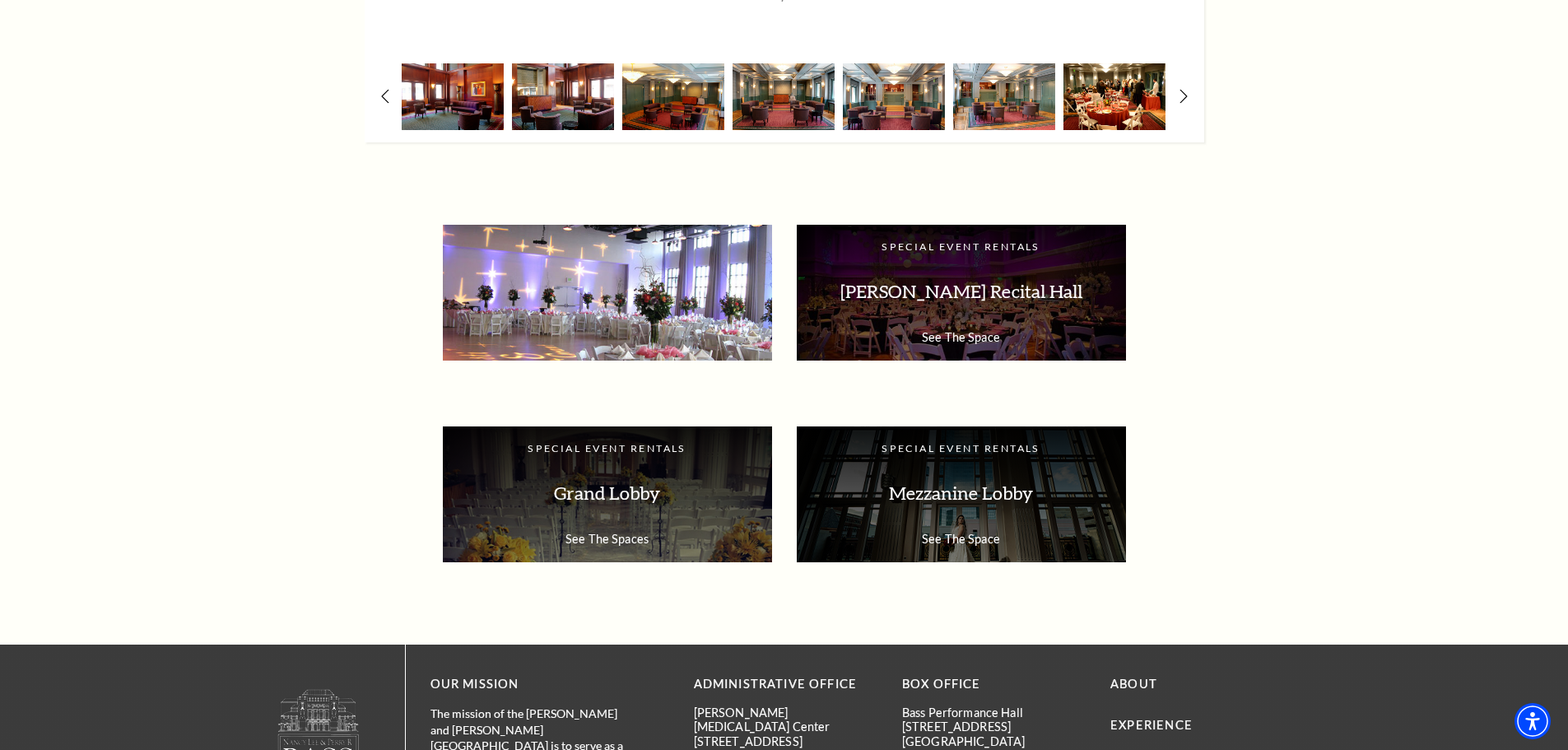
click at [594, 272] on p "[PERSON_NAME] Studio" at bounding box center [607, 291] width 297 height 51
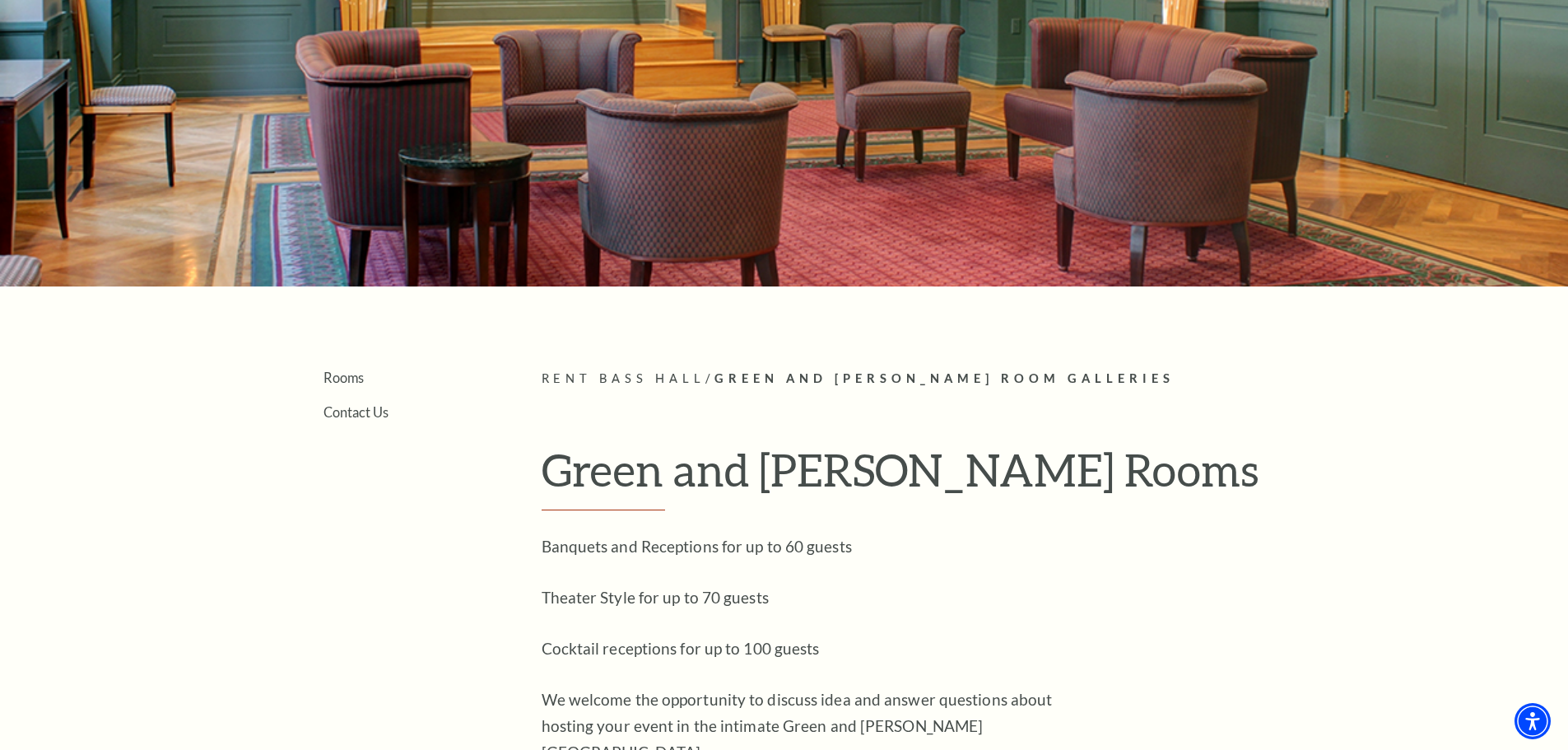
scroll to position [0, 0]
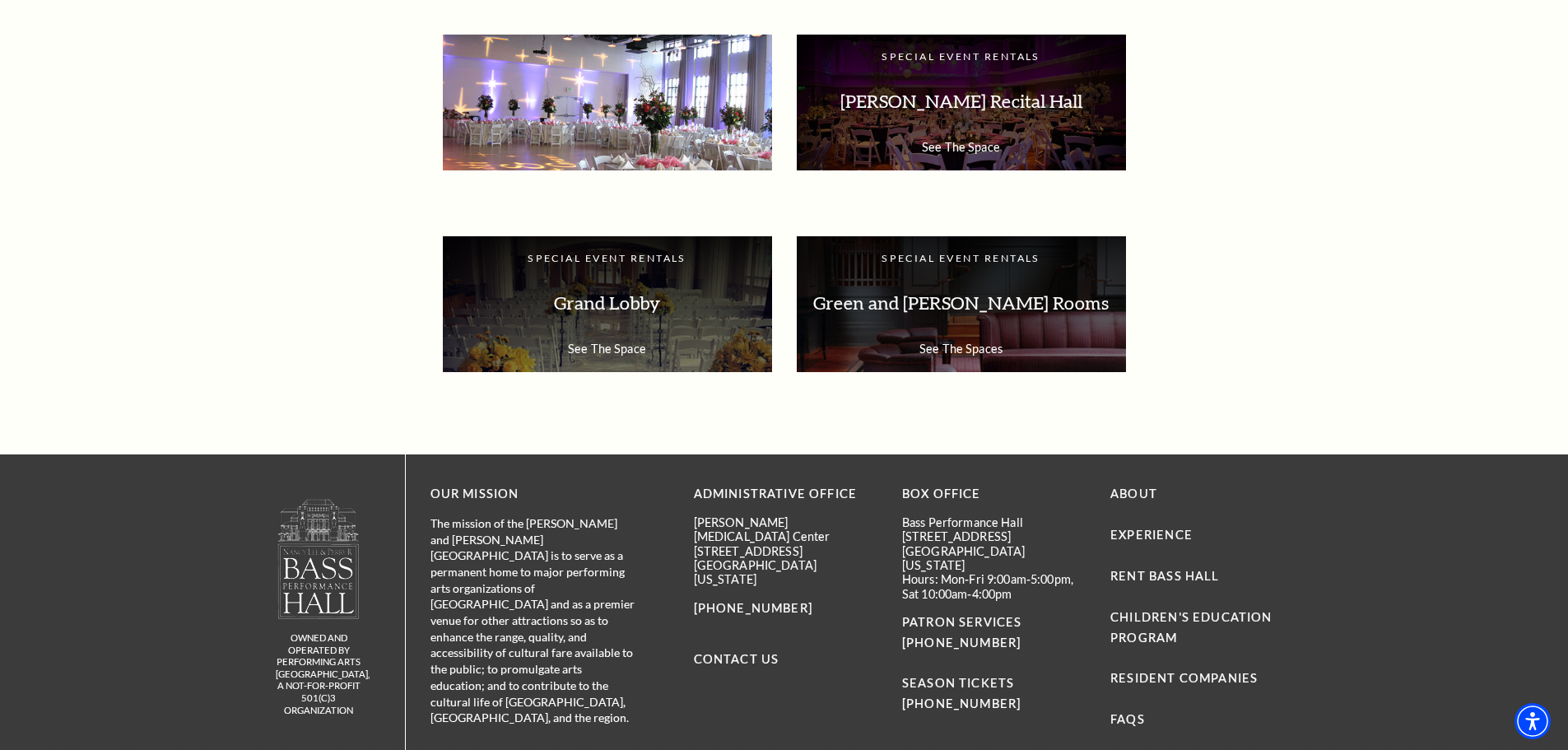
scroll to position [2550, 0]
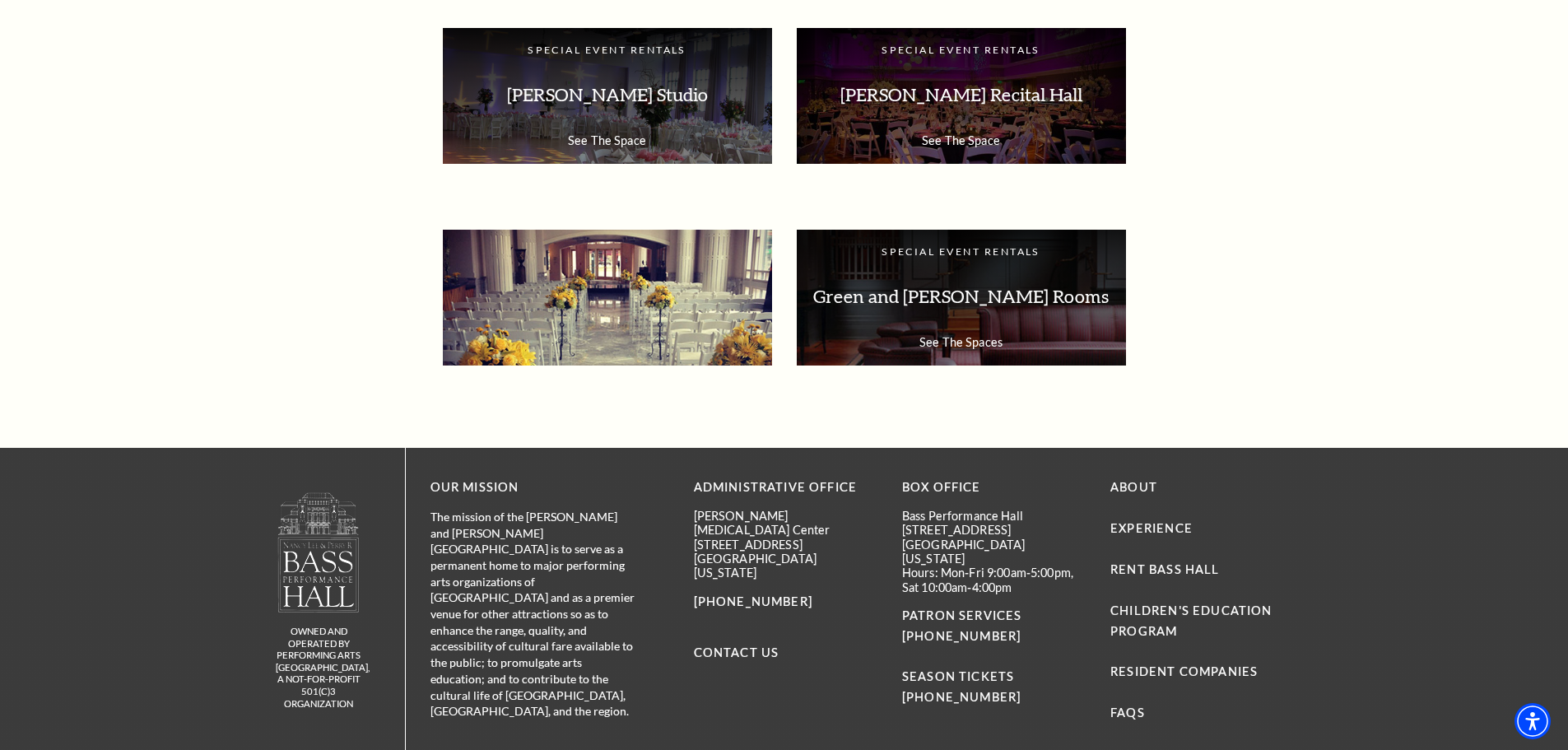
click at [606, 287] on p "Grand Lobby" at bounding box center [607, 296] width 297 height 51
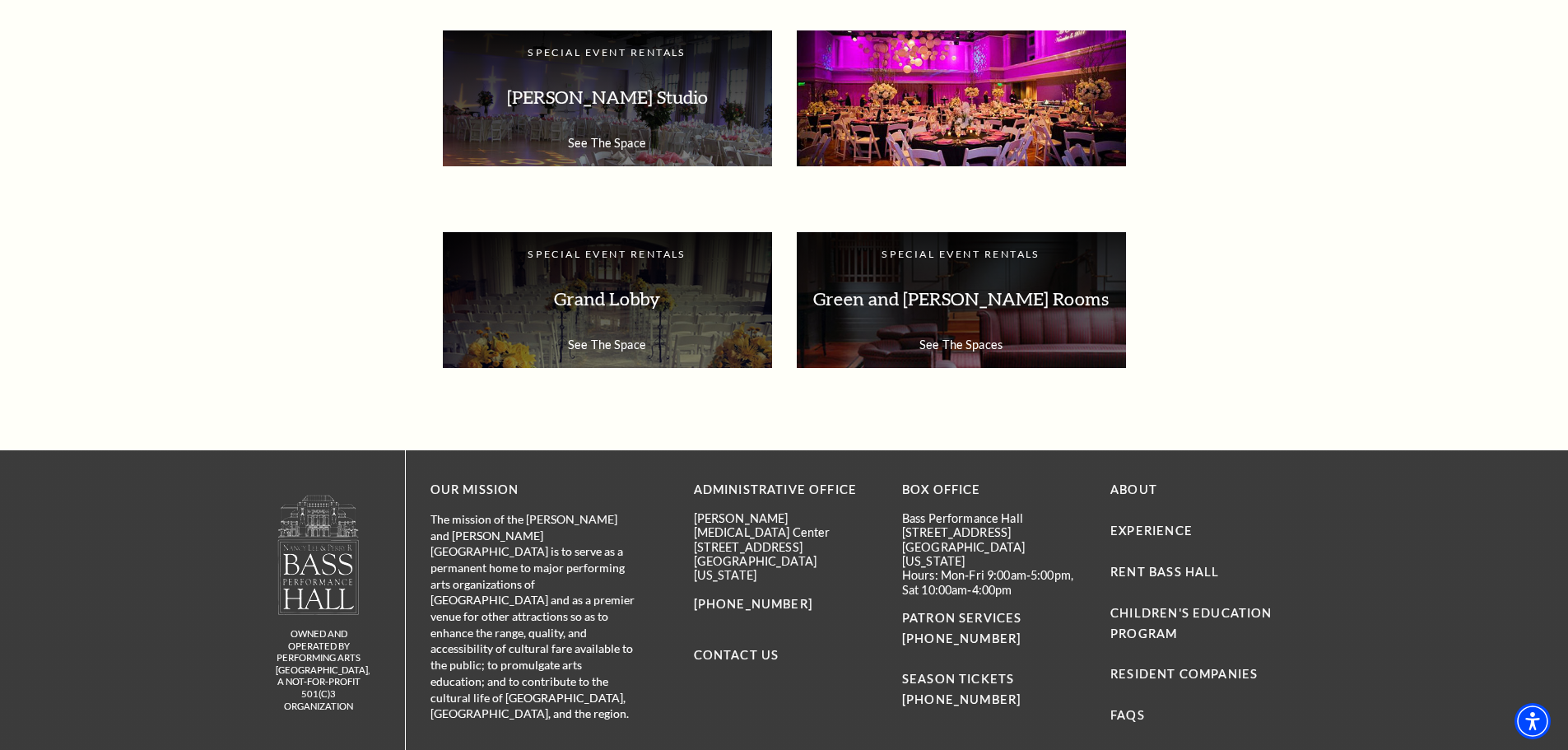
click at [888, 106] on p "[PERSON_NAME] Recital Hall" at bounding box center [962, 98] width 297 height 51
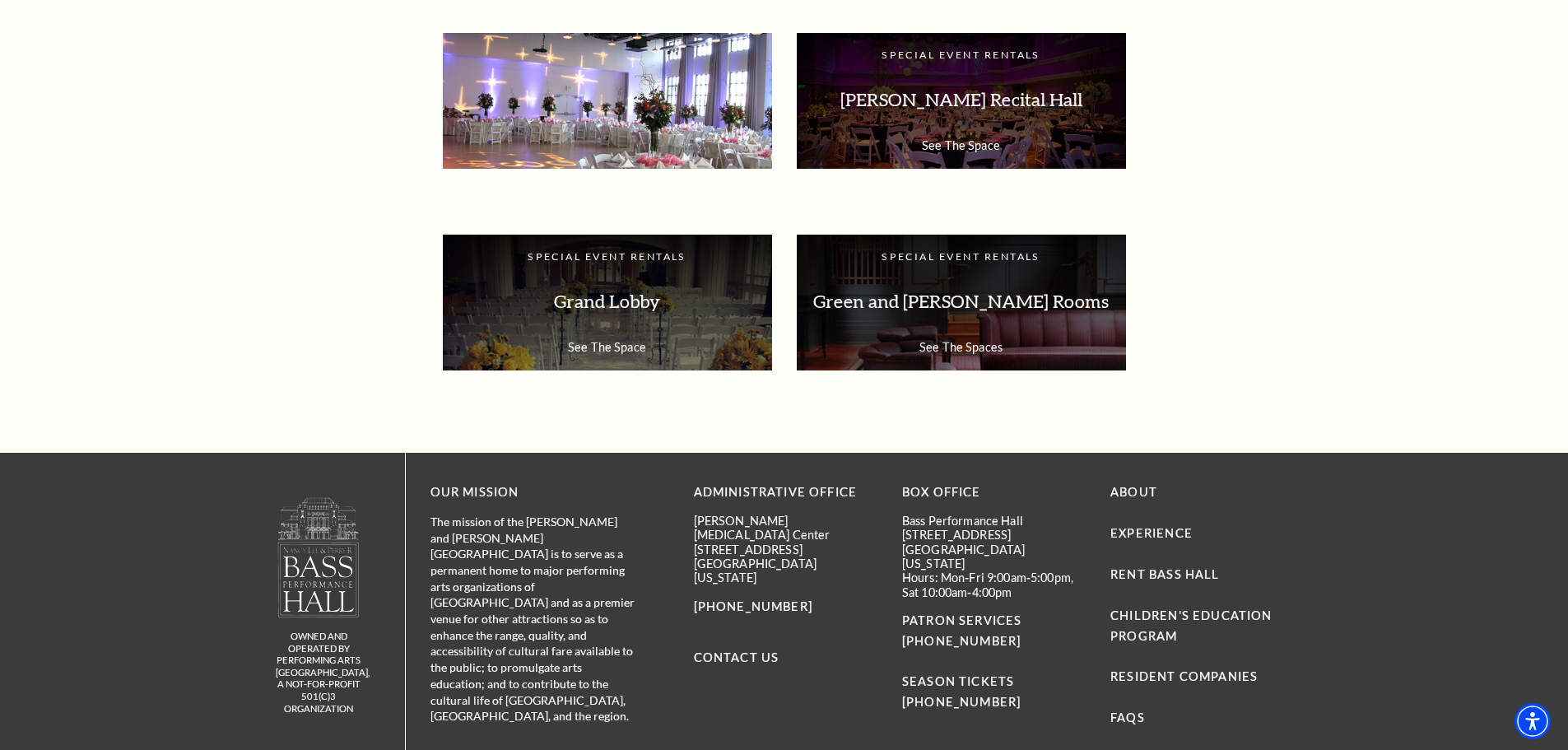
click at [619, 107] on p "[PERSON_NAME] Studio" at bounding box center [607, 99] width 297 height 51
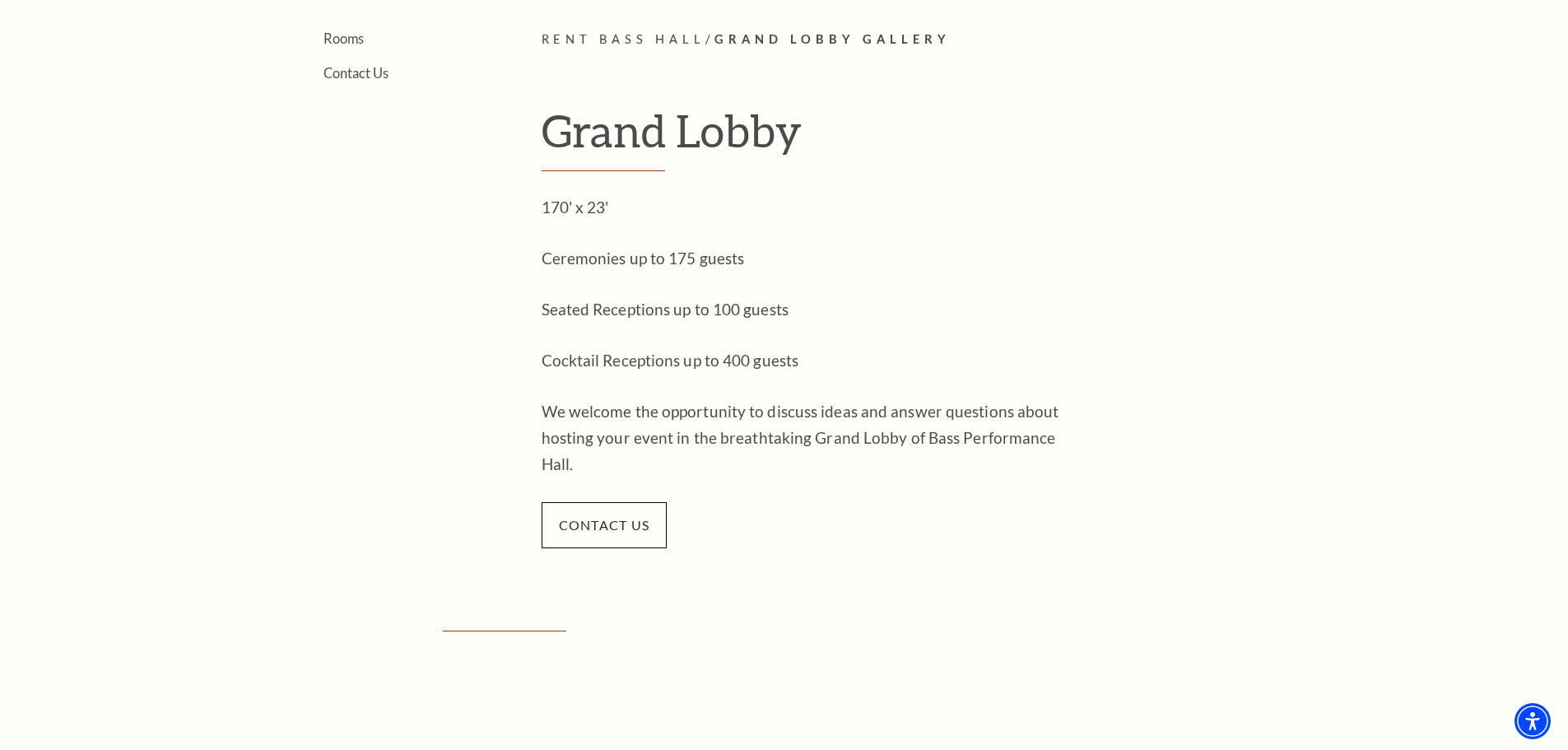
scroll to position [493, 0]
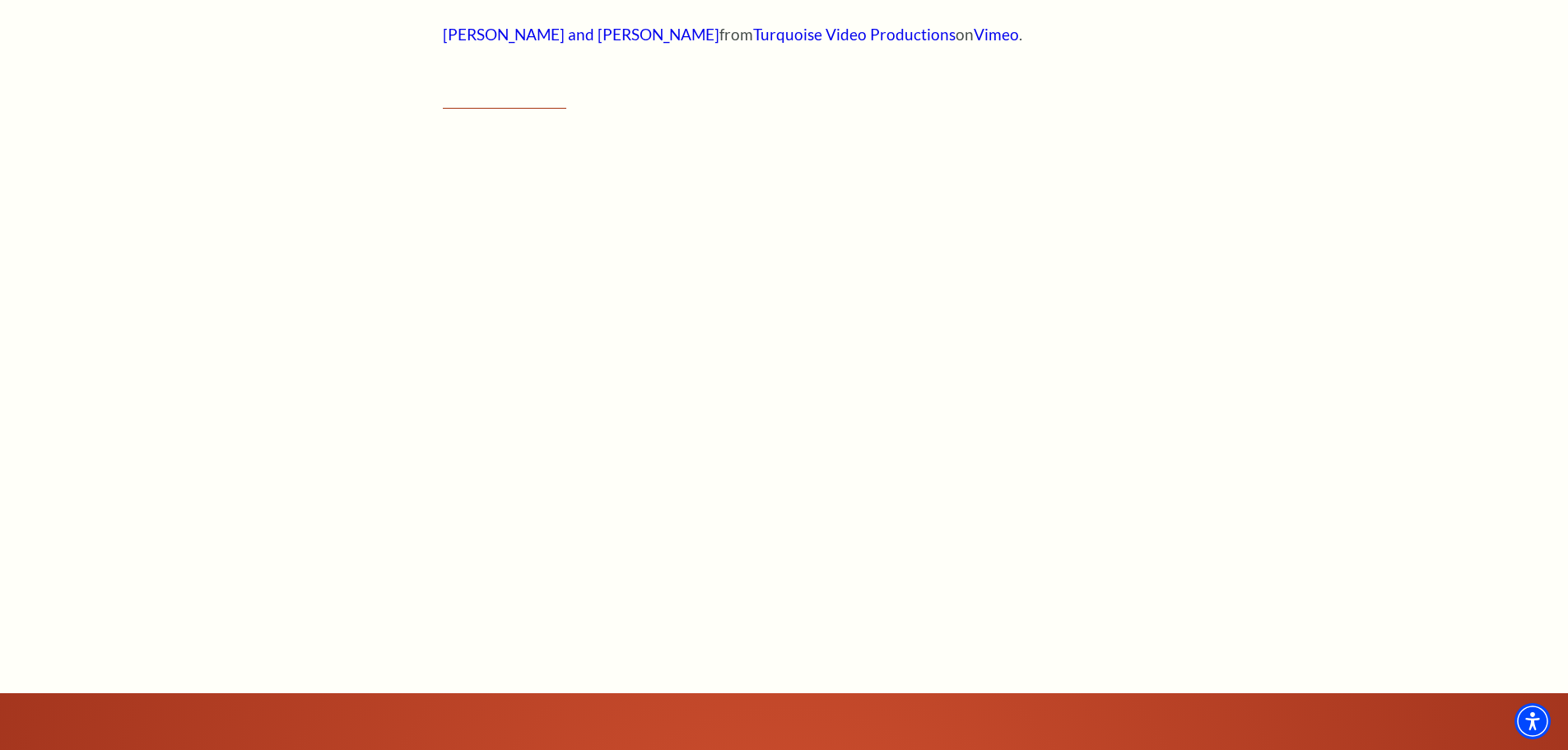
scroll to position [1399, 0]
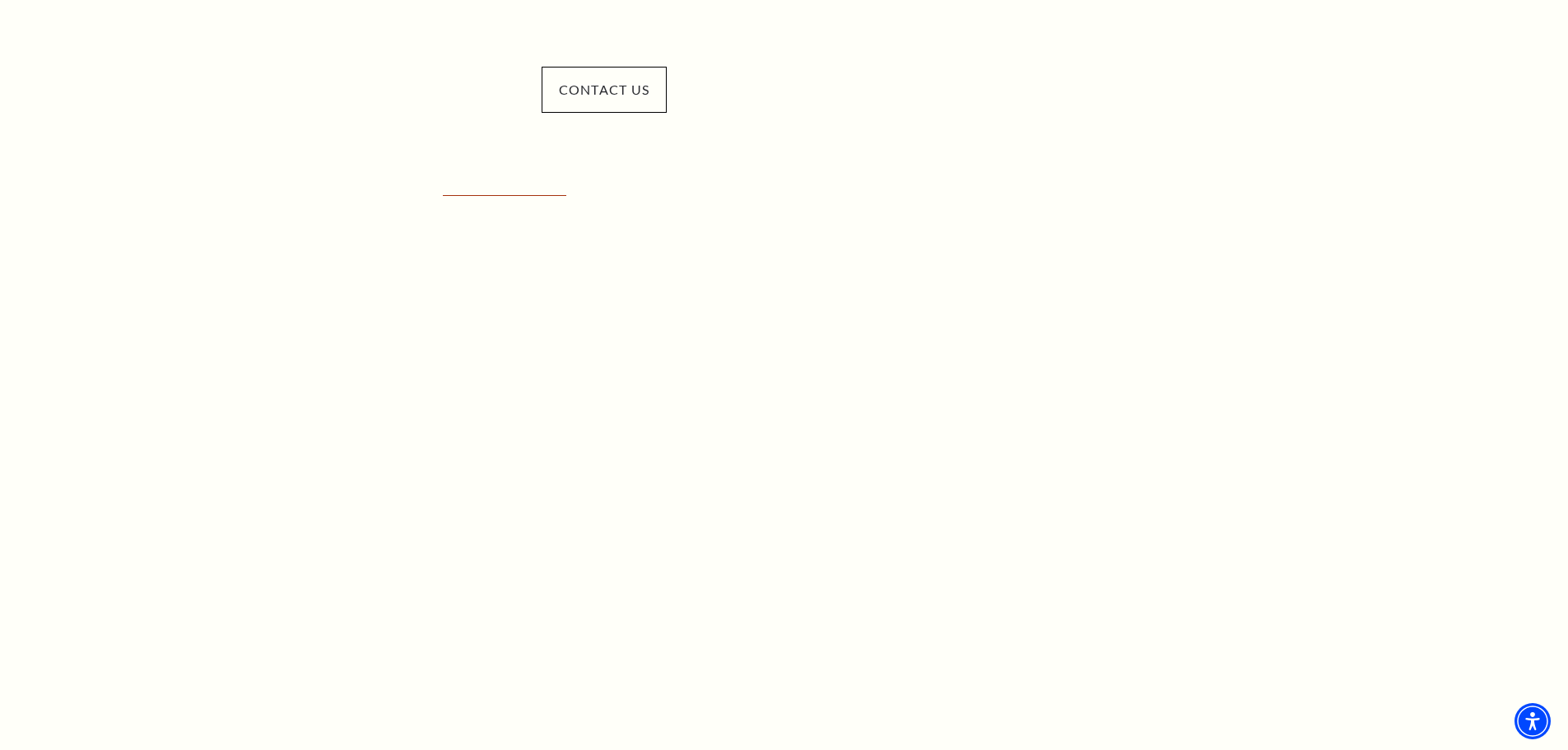
scroll to position [988, 0]
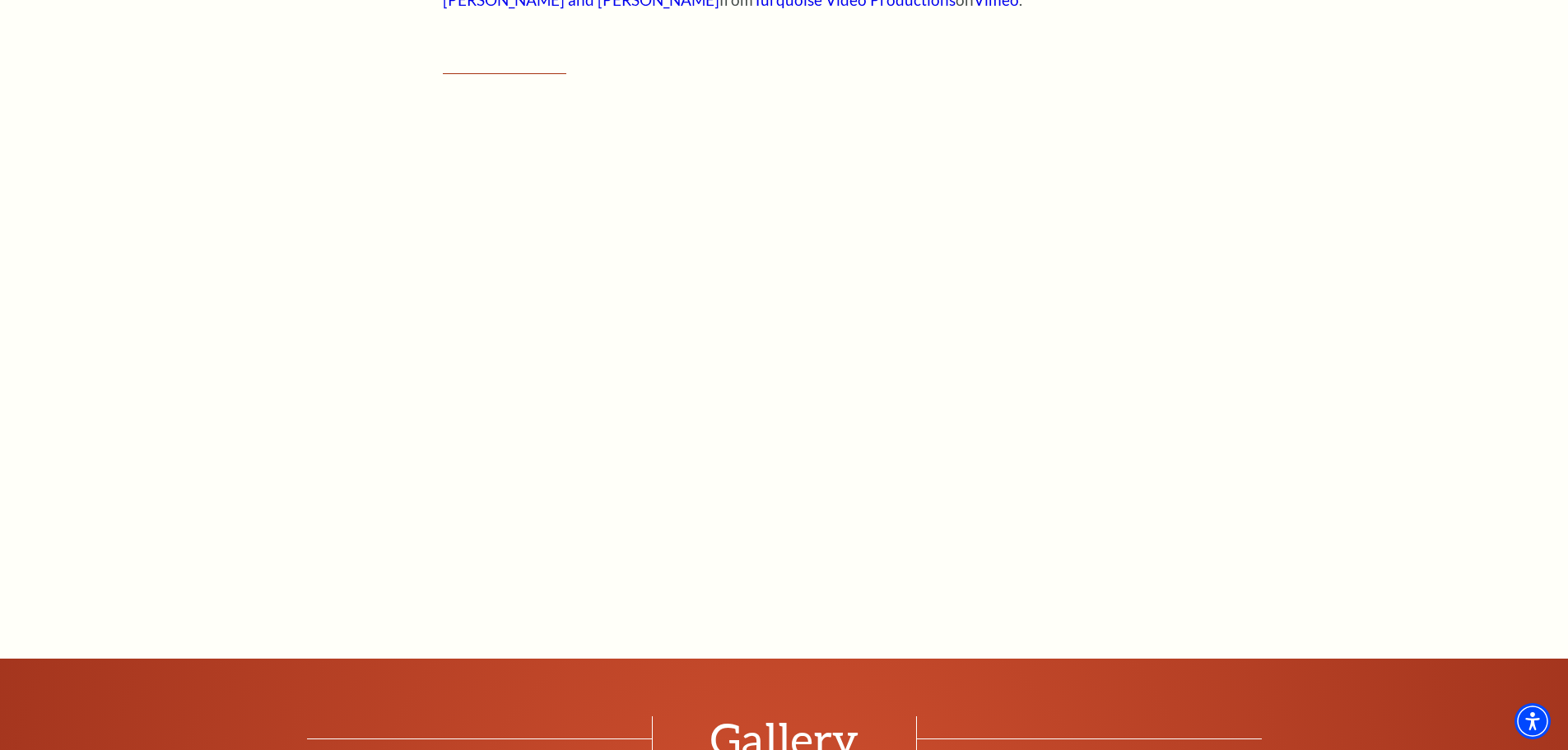
scroll to position [1399, 0]
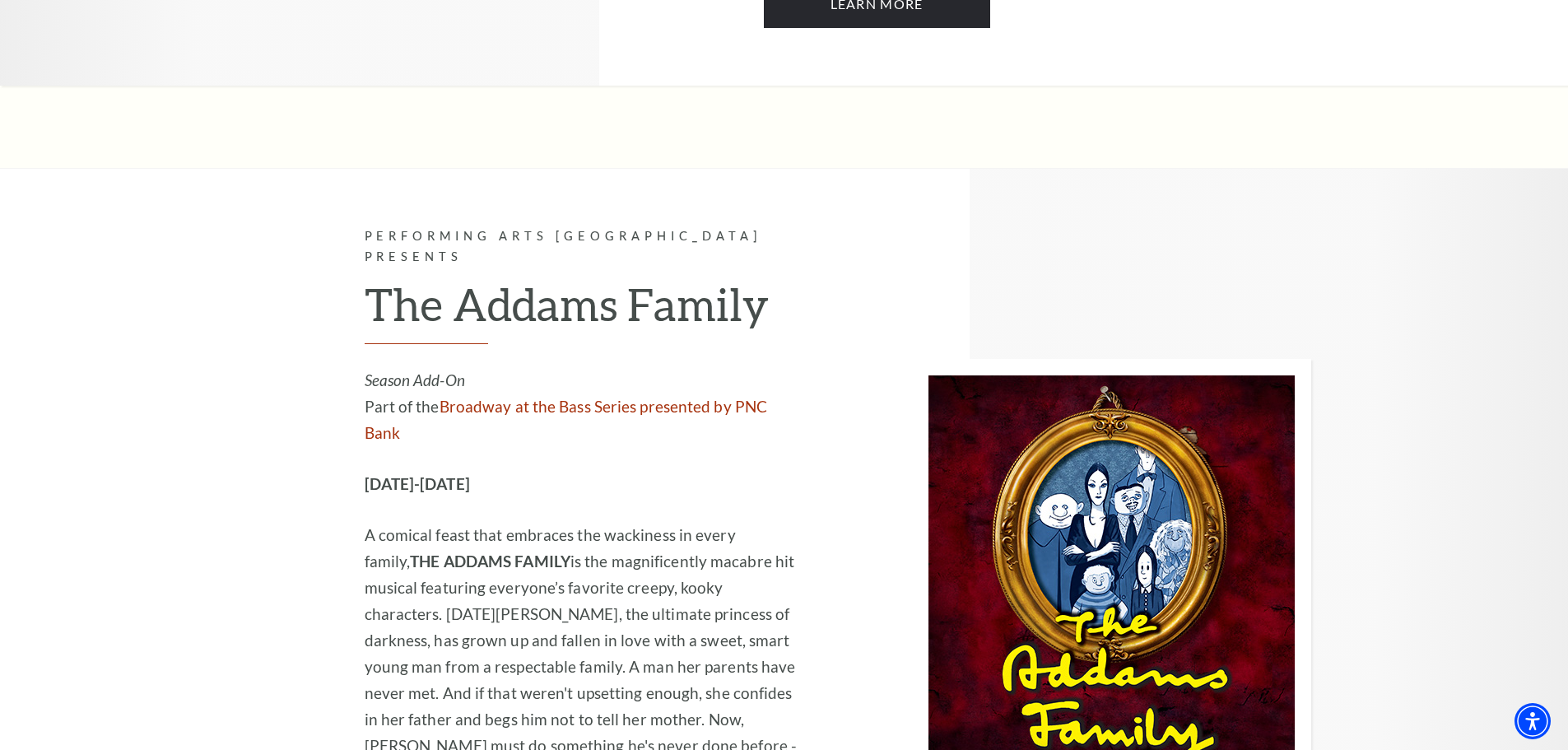
scroll to position [1728, 0]
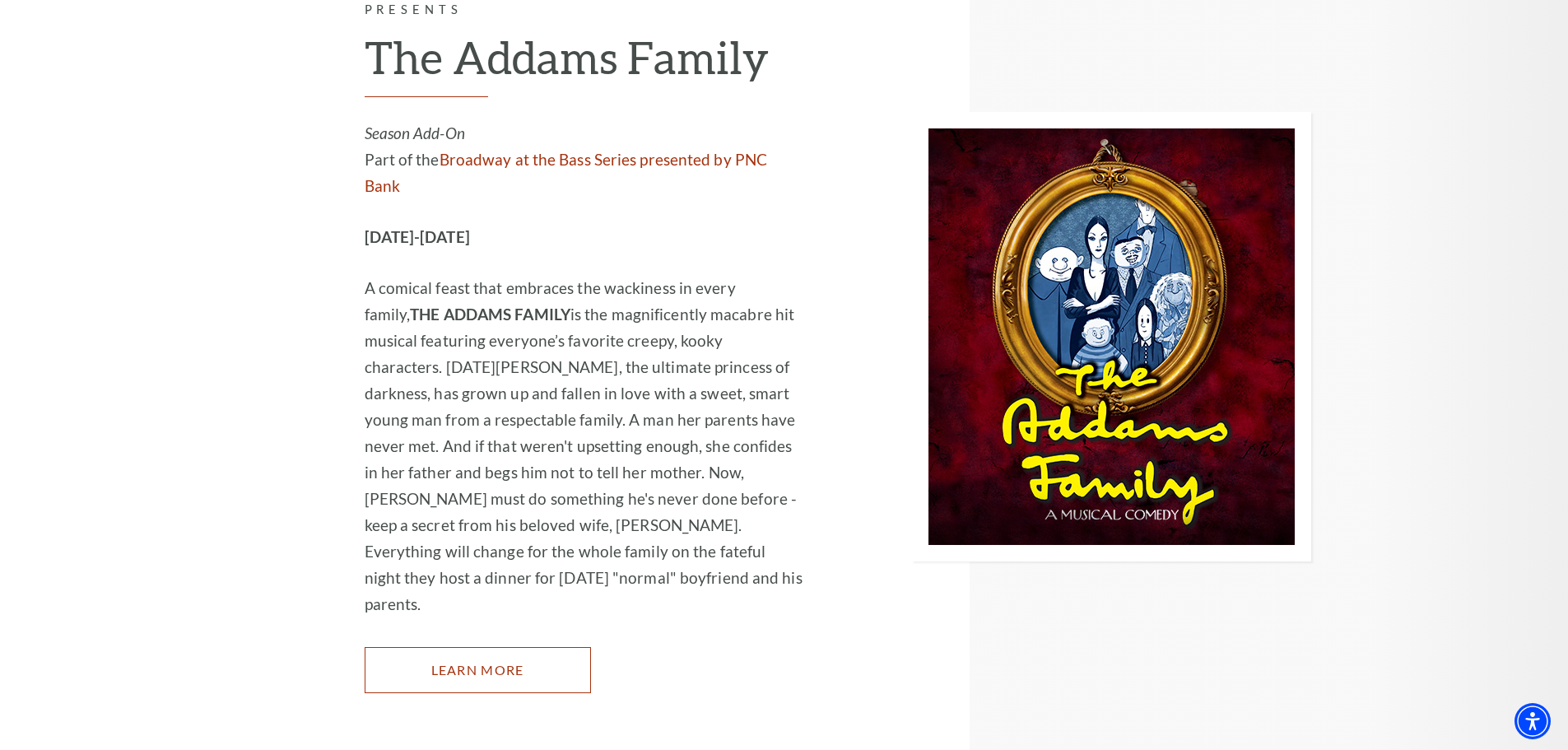
click at [515, 647] on link "Learn More" at bounding box center [478, 670] width 226 height 46
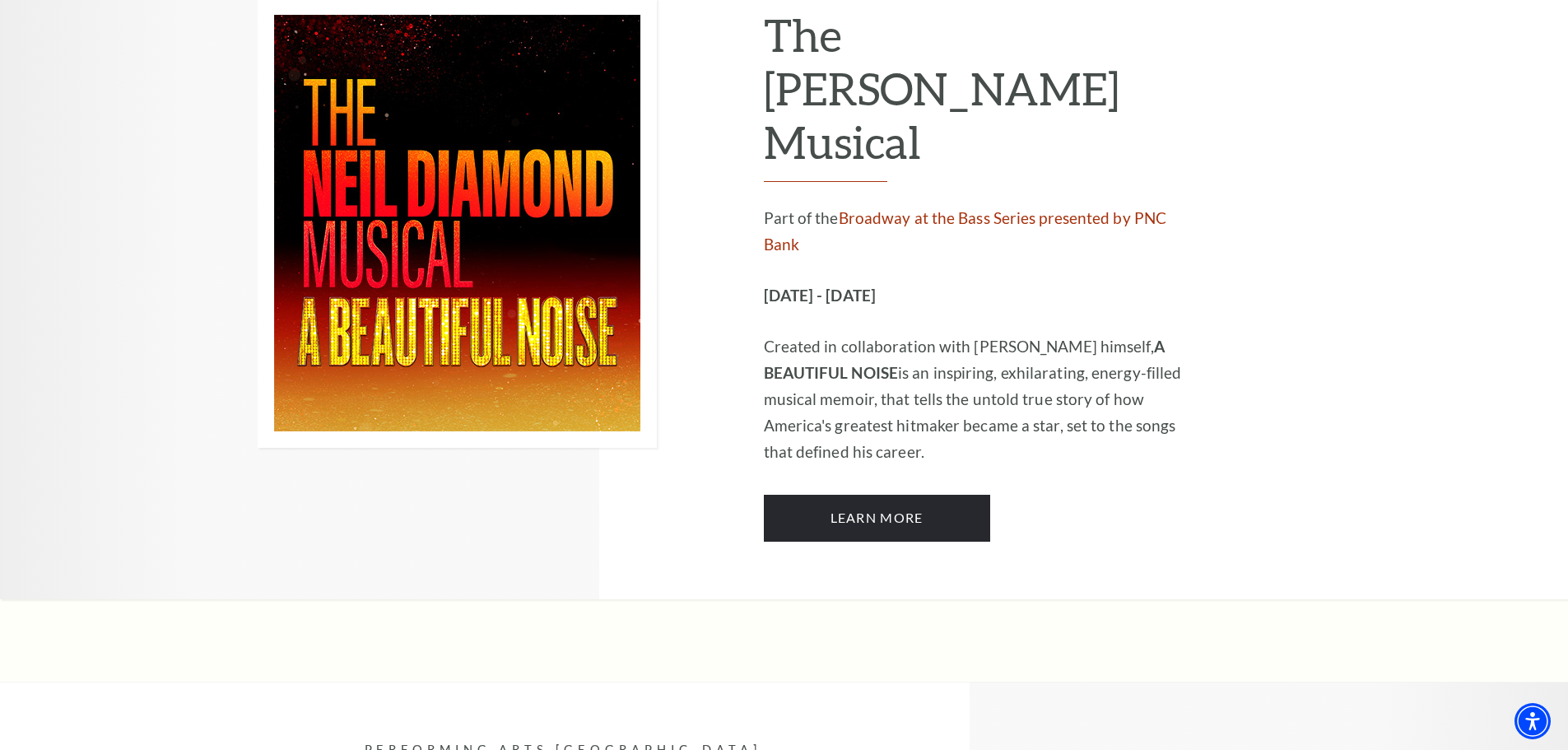
scroll to position [3045, 0]
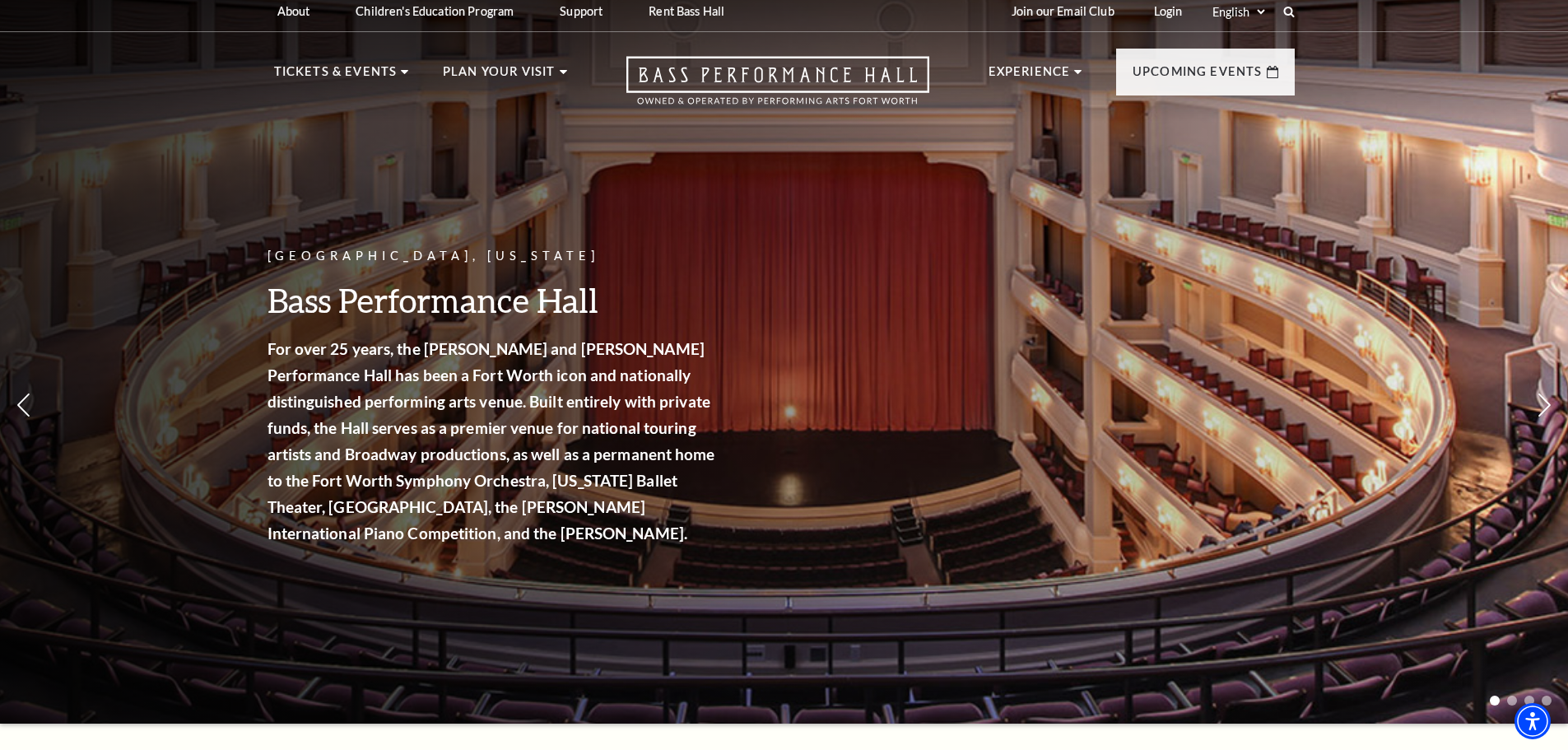
scroll to position [0, 0]
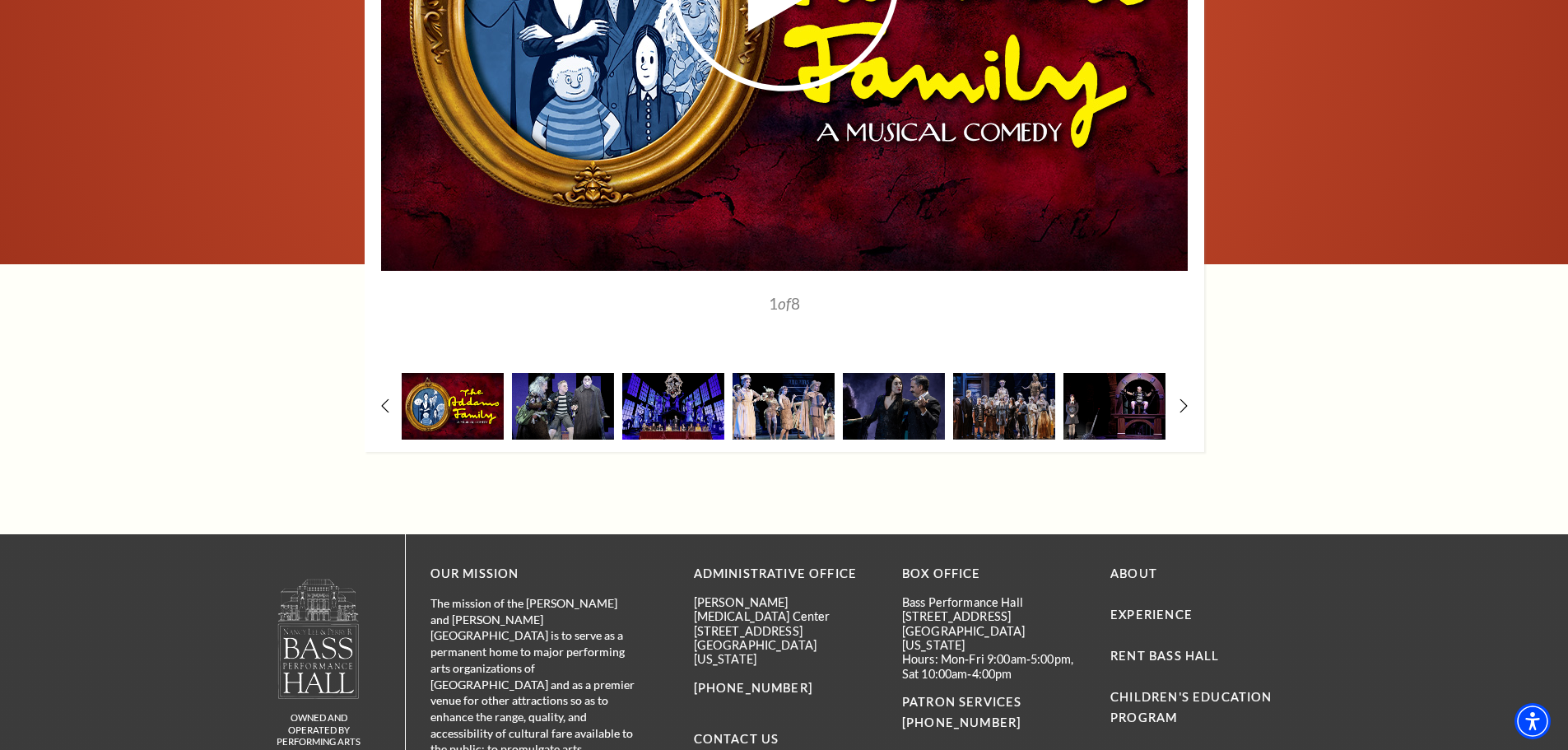
scroll to position [2551, 0]
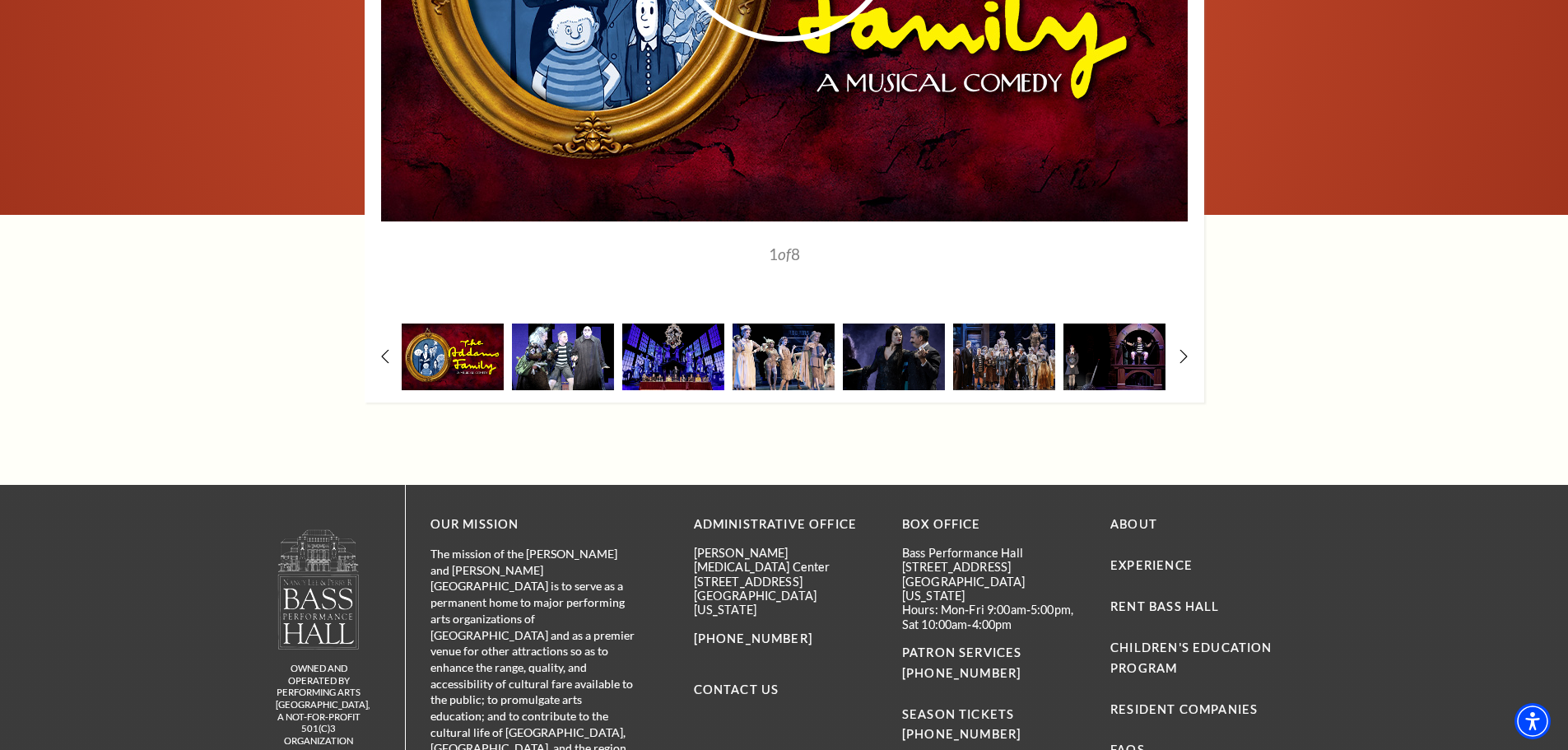
click at [574, 368] on img at bounding box center [563, 356] width 102 height 67
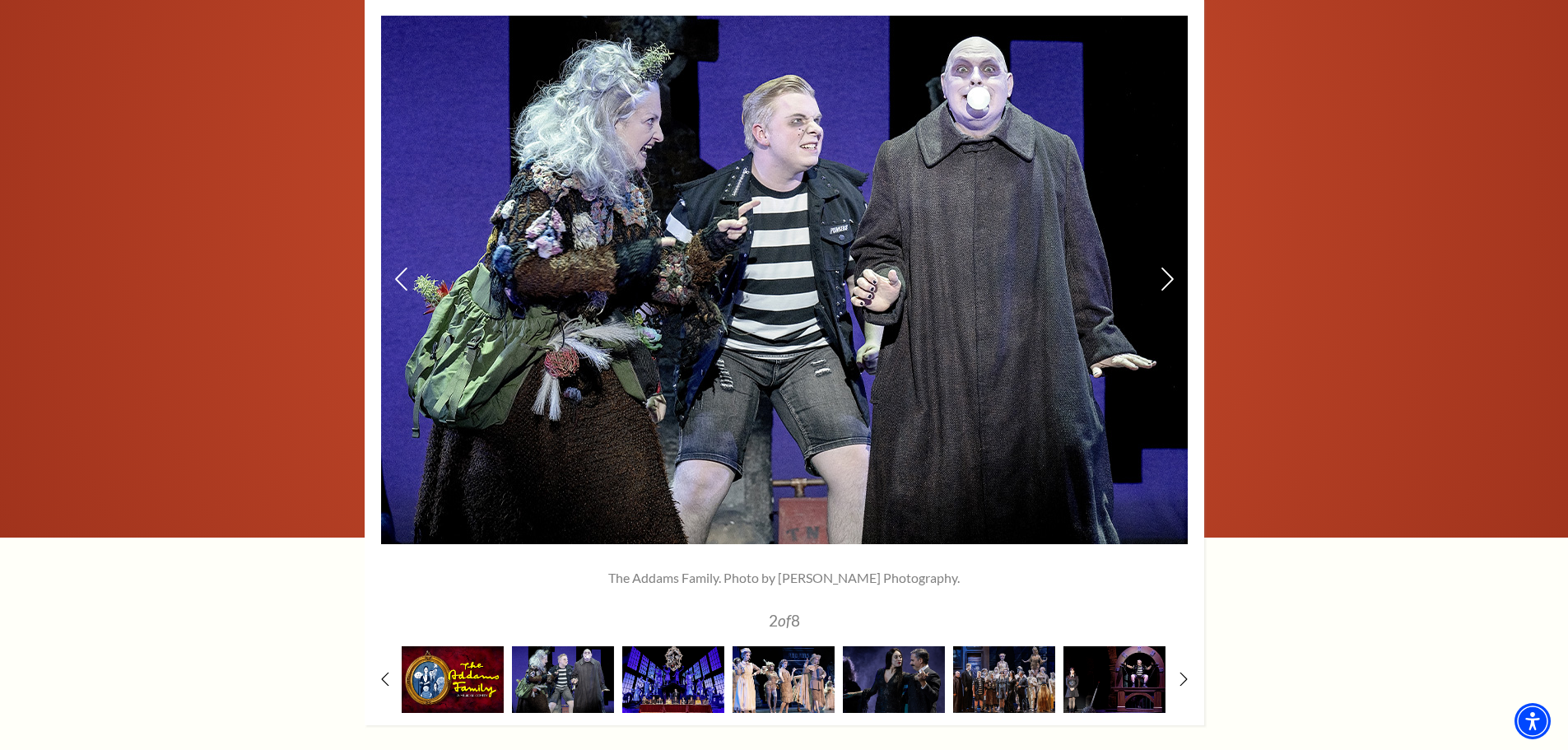
scroll to position [2222, 0]
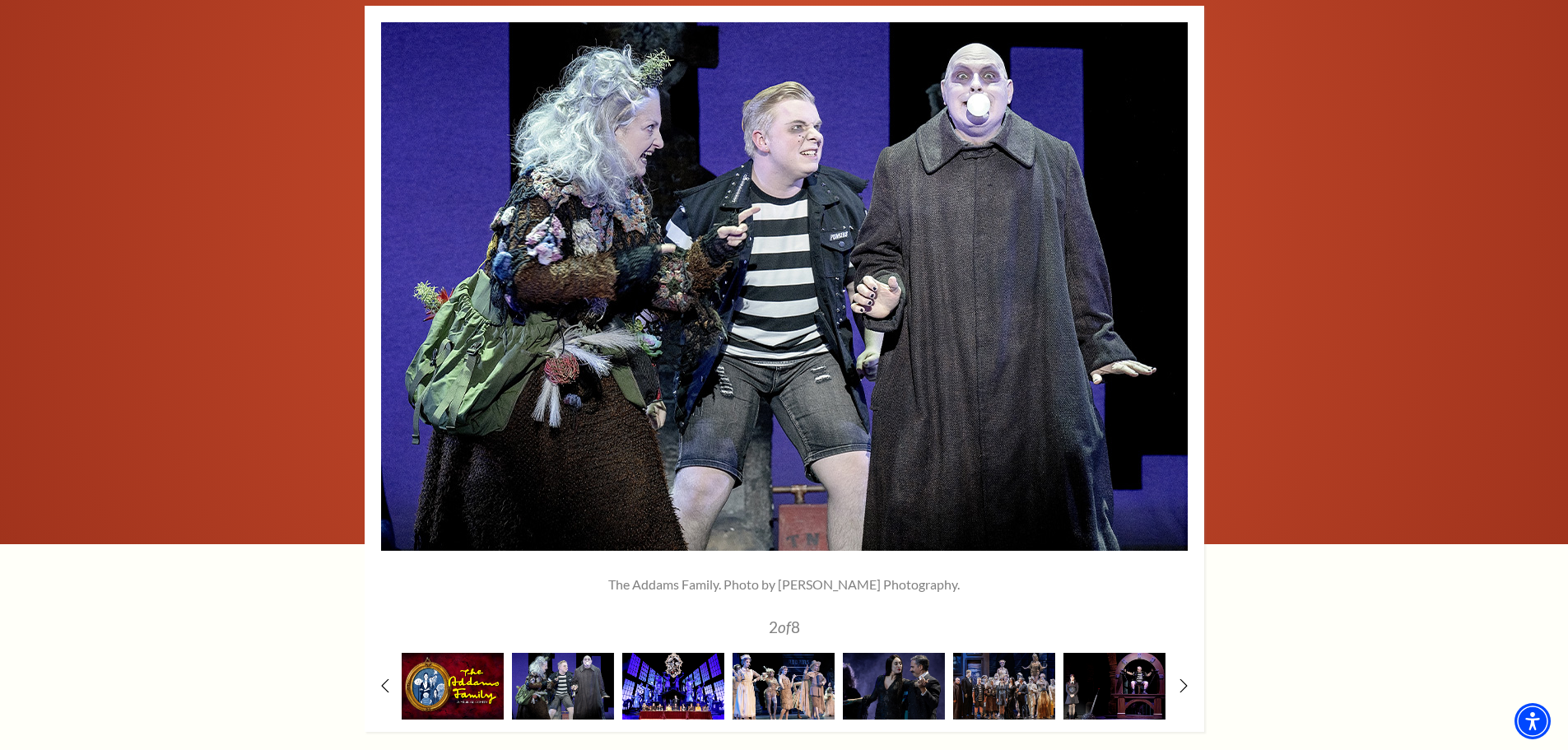
click at [669, 682] on img at bounding box center [673, 685] width 102 height 67
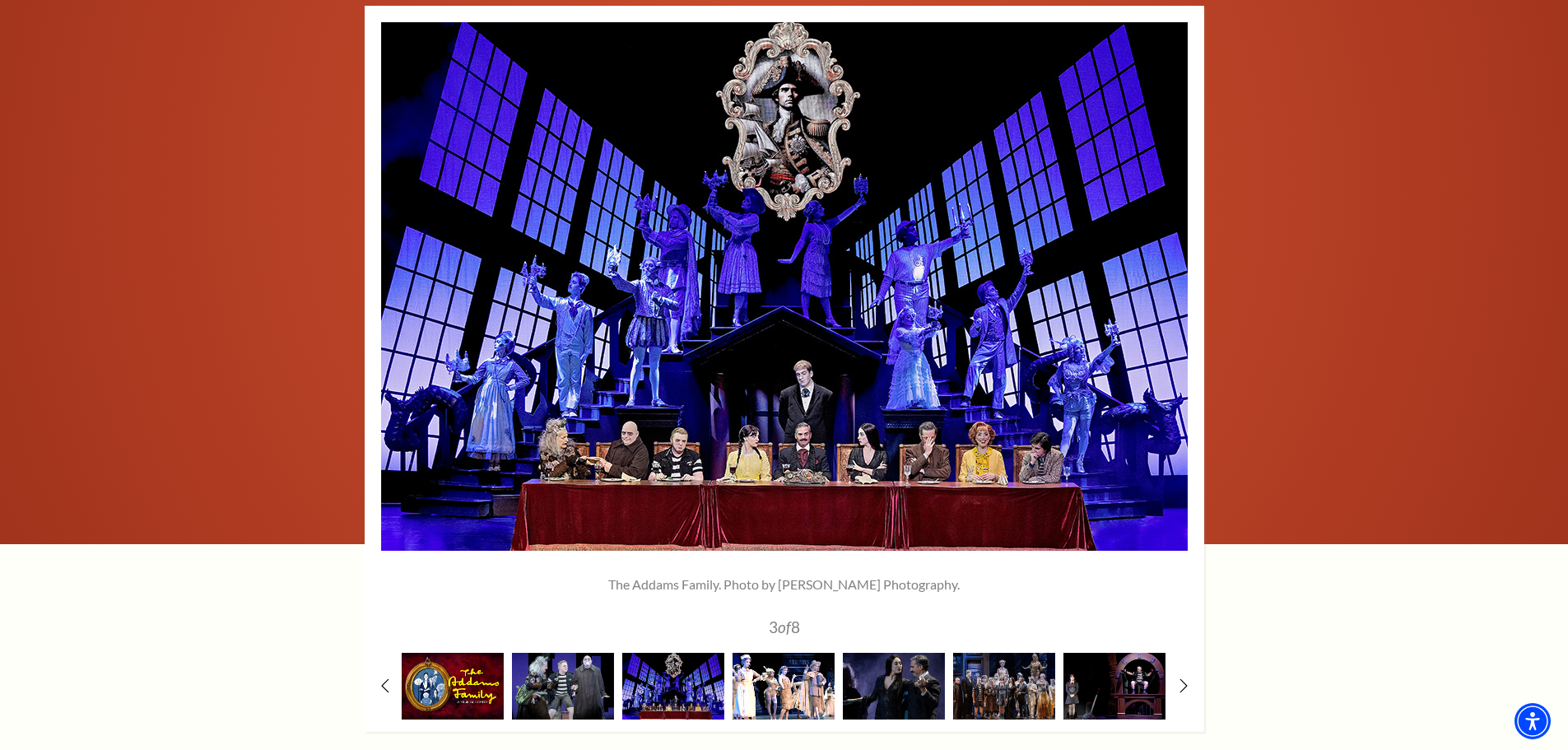
click at [780, 691] on img at bounding box center [783, 685] width 102 height 67
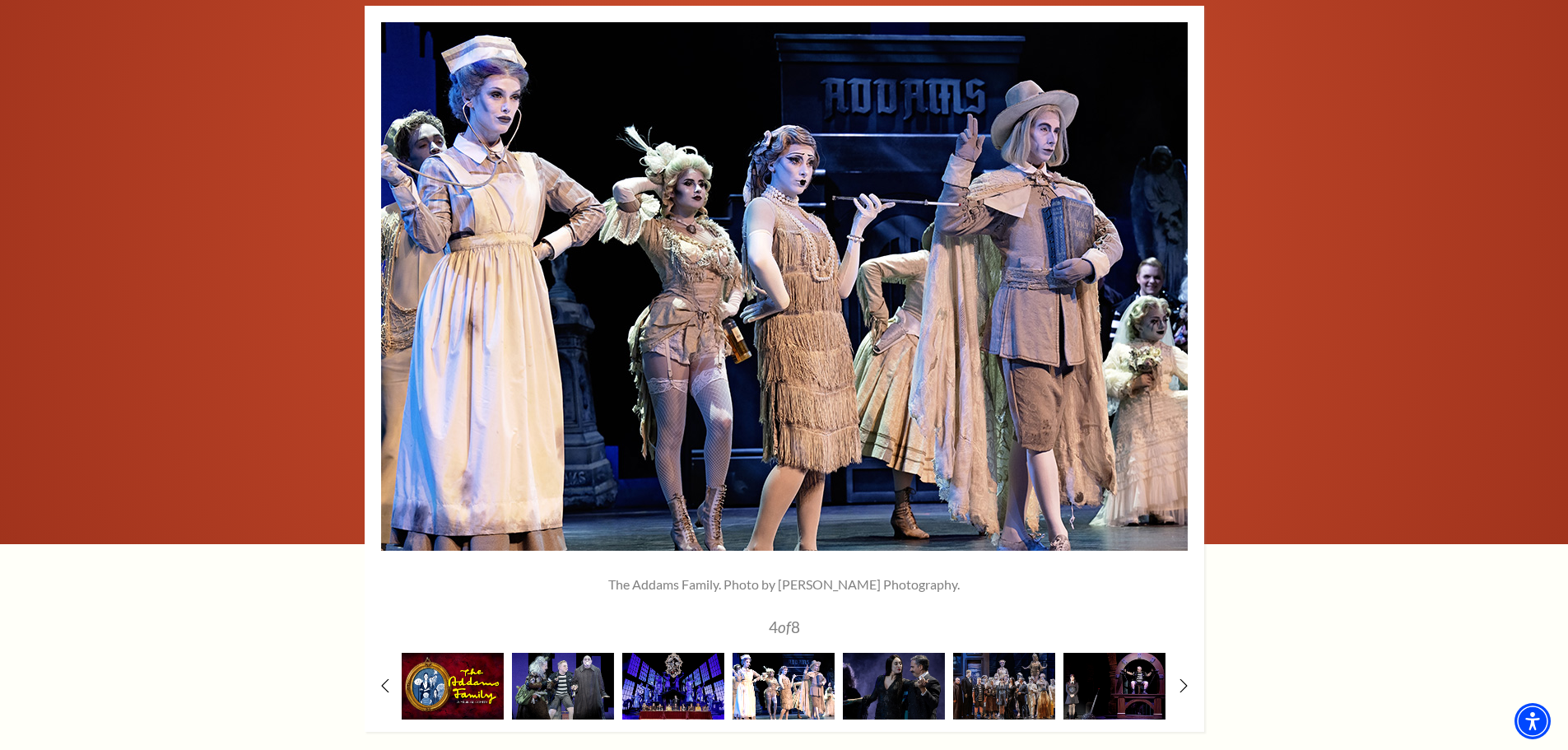
click at [797, 675] on img at bounding box center [783, 685] width 102 height 67
click at [877, 675] on img at bounding box center [893, 685] width 102 height 67
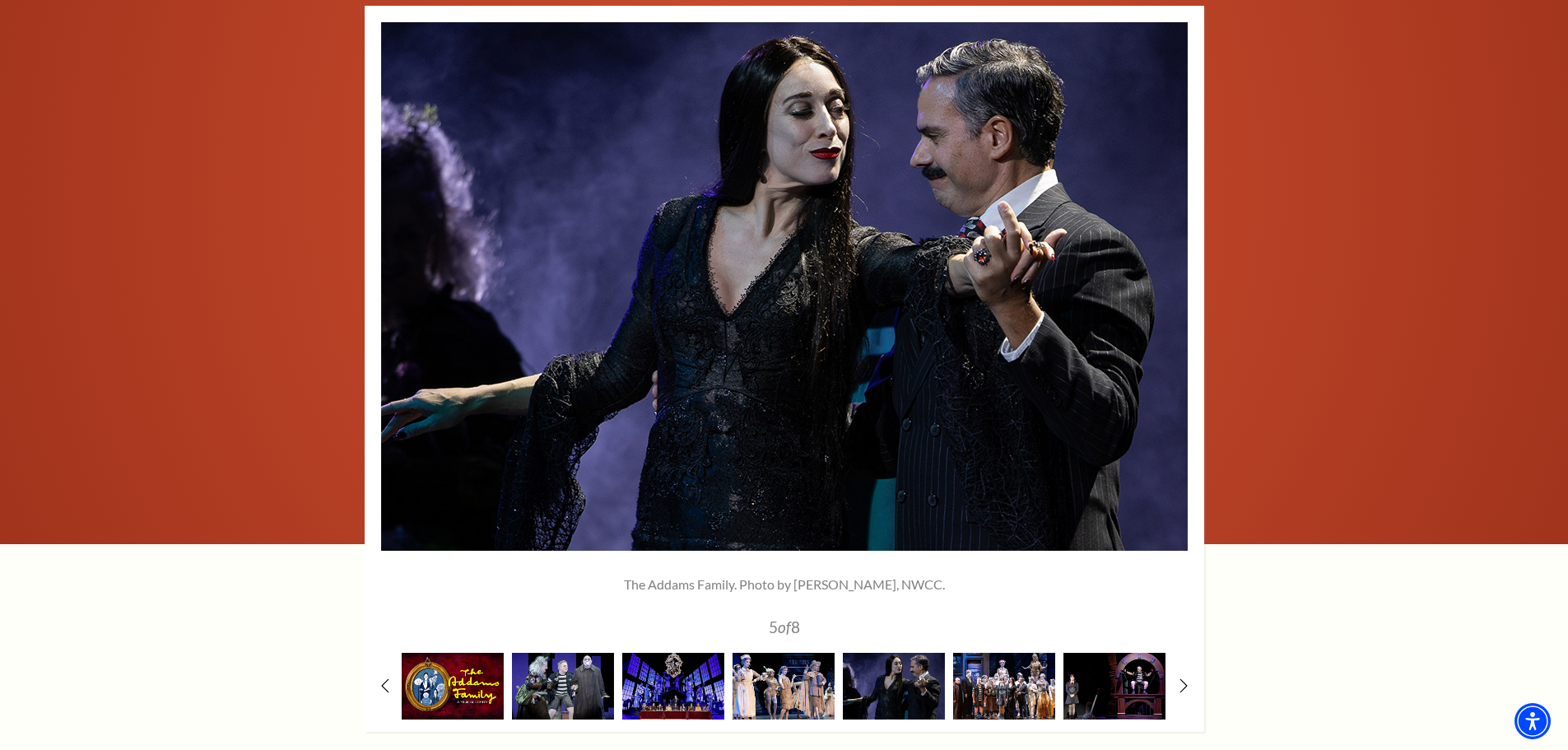
click at [1009, 687] on img at bounding box center [1004, 685] width 102 height 67
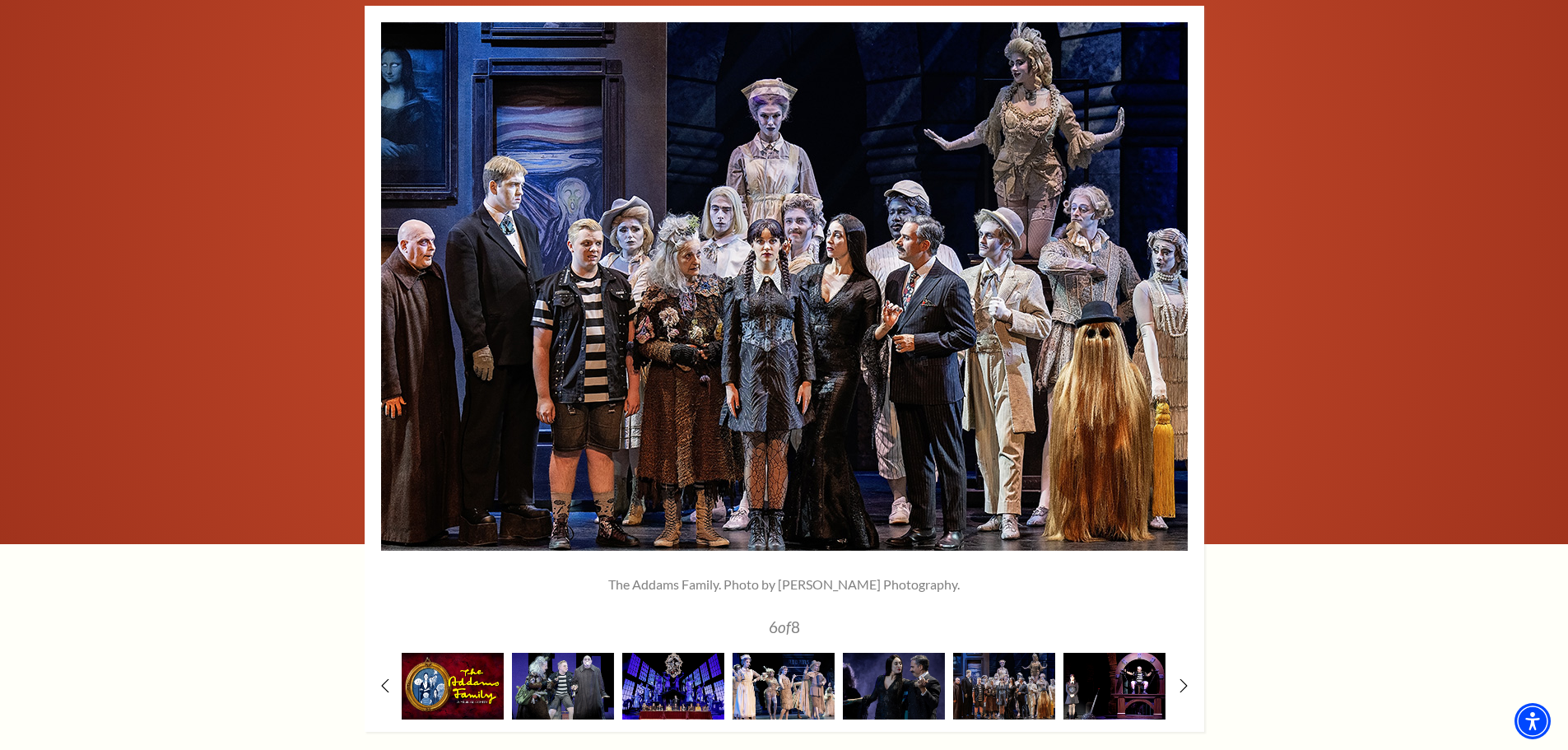
click at [1144, 694] on img at bounding box center [1114, 685] width 102 height 67
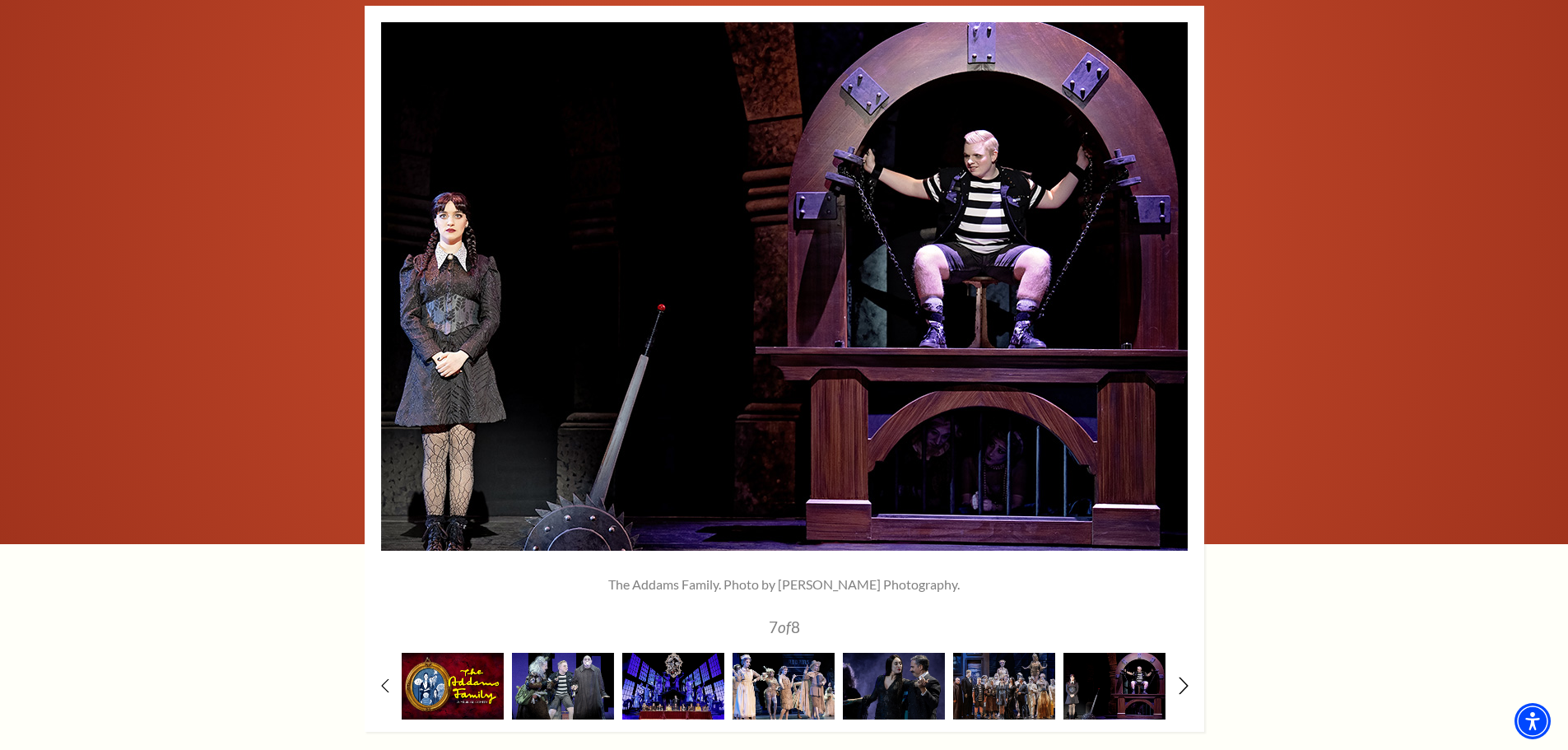
click at [1182, 684] on icon at bounding box center [1184, 684] width 11 height 17
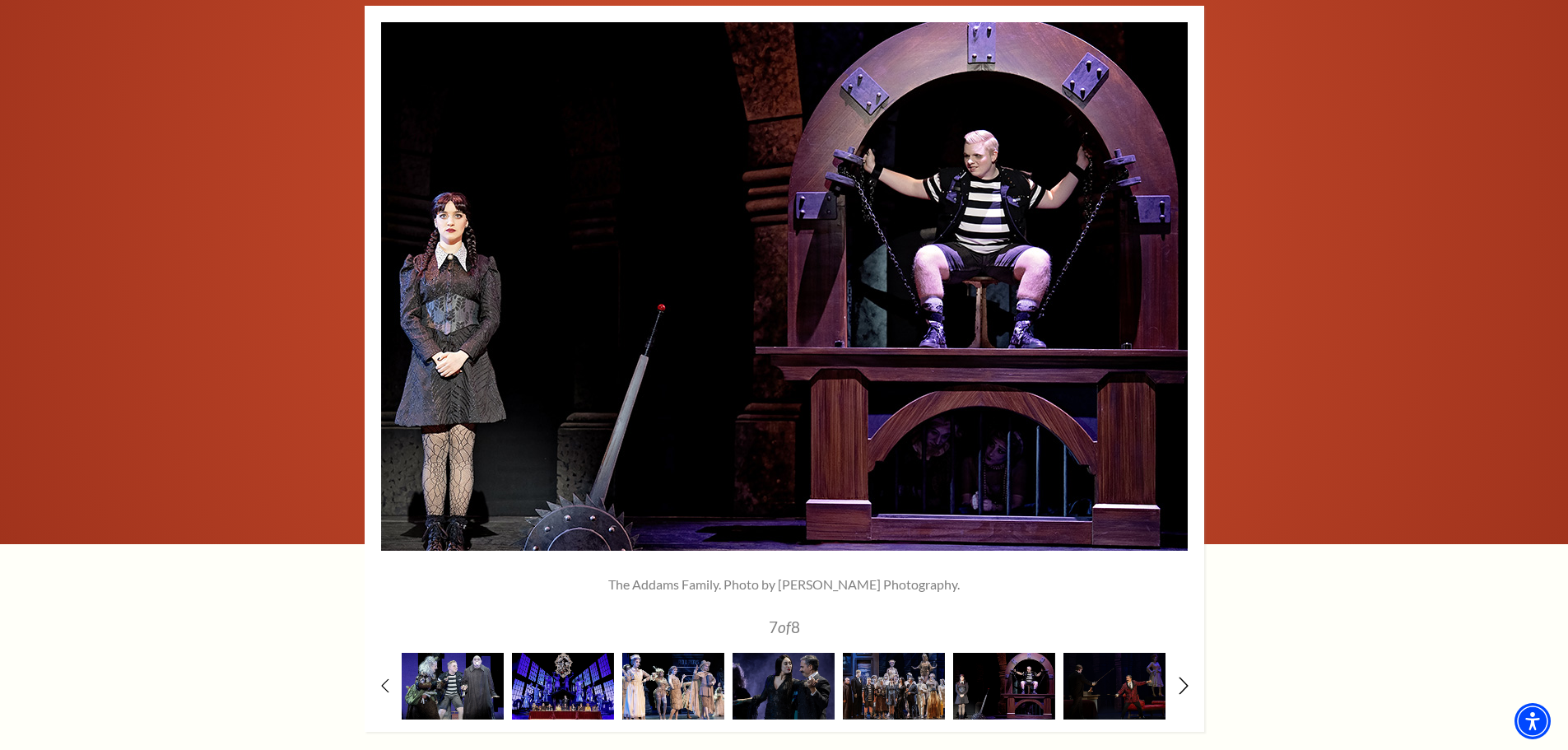
click at [1182, 684] on icon at bounding box center [1184, 684] width 11 height 17
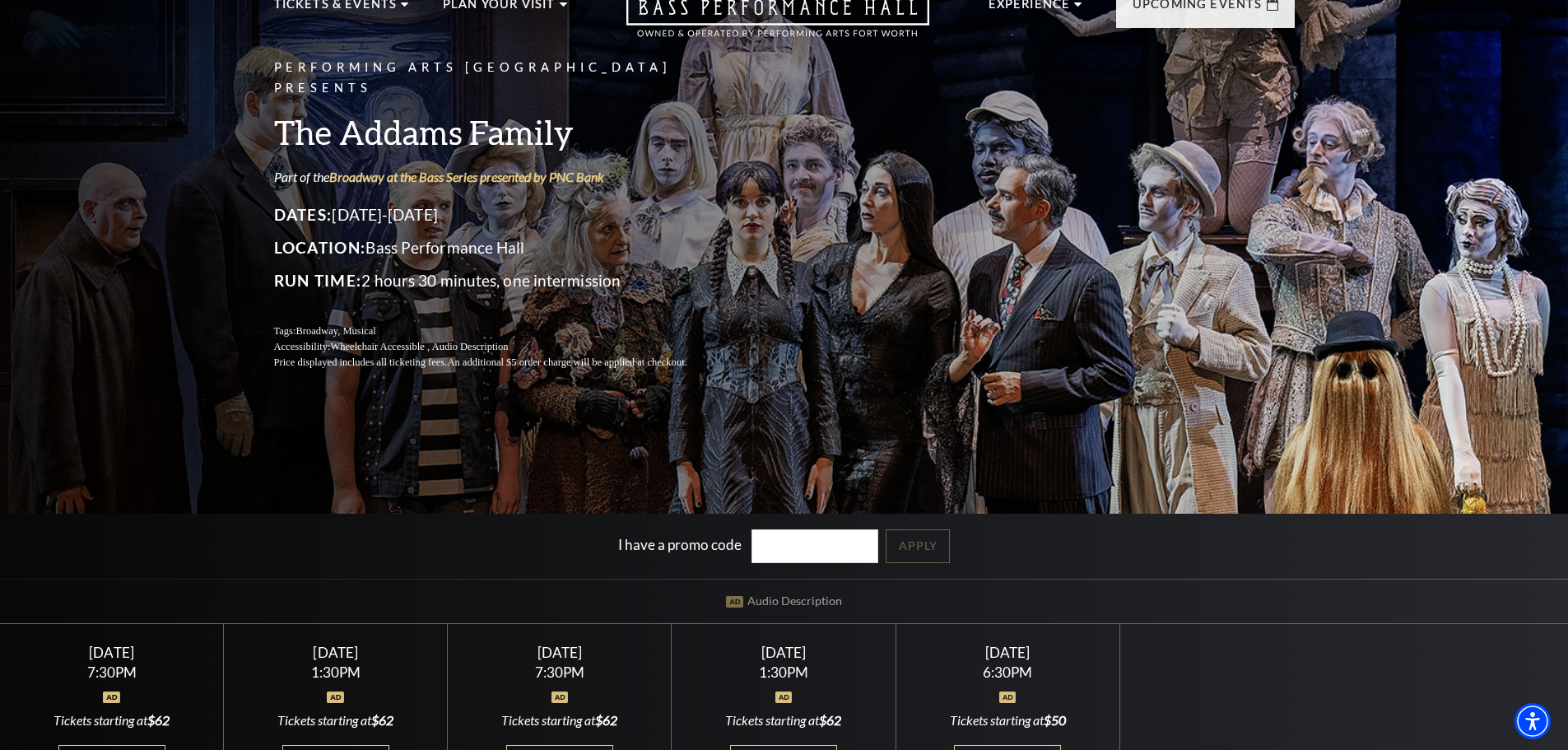
scroll to position [0, 0]
